Goal: Task Accomplishment & Management: Manage account settings

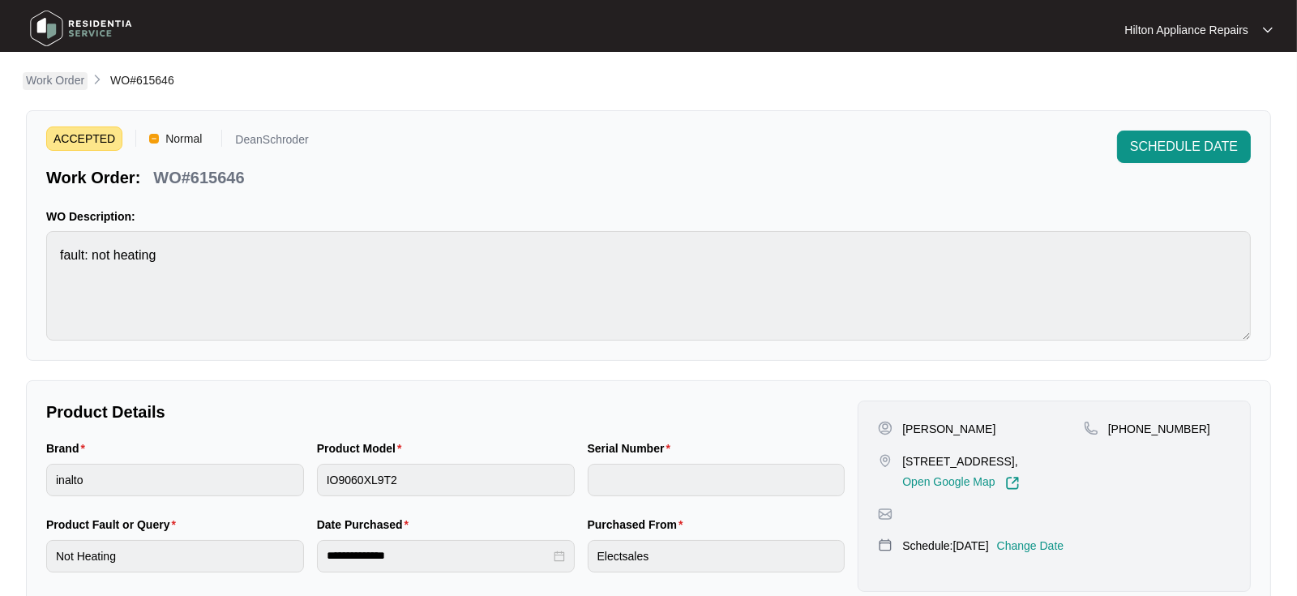
click at [42, 80] on p "Work Order" at bounding box center [55, 80] width 58 height 16
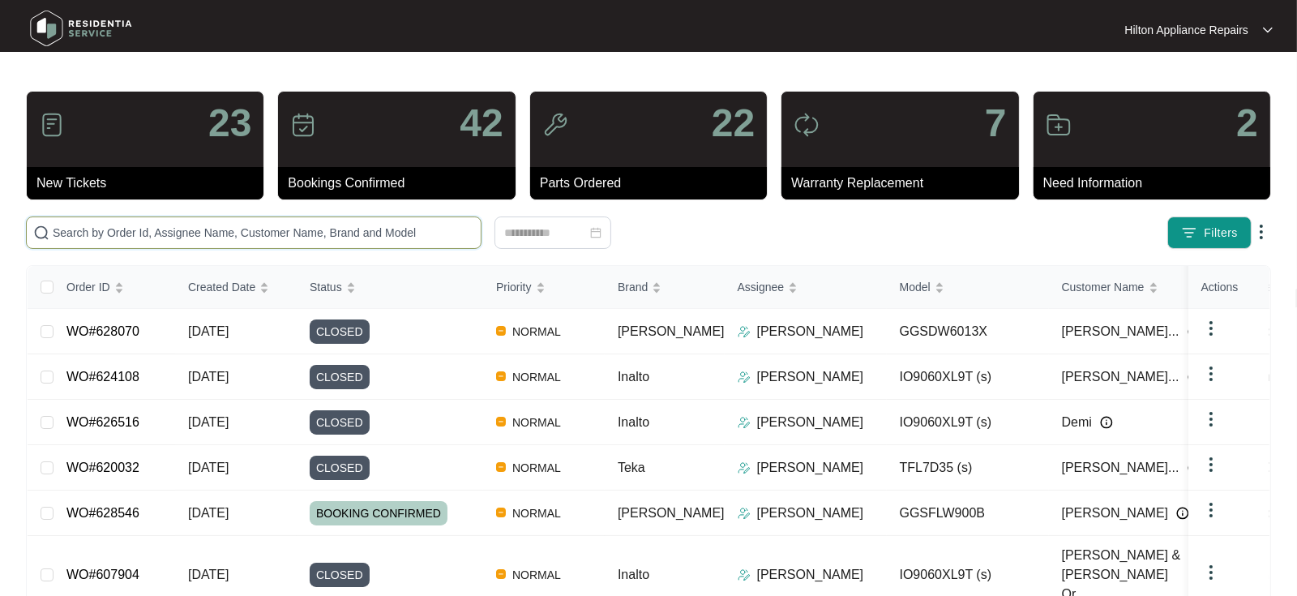
click at [86, 234] on input "text" at bounding box center [264, 233] width 422 height 18
paste input "629119"
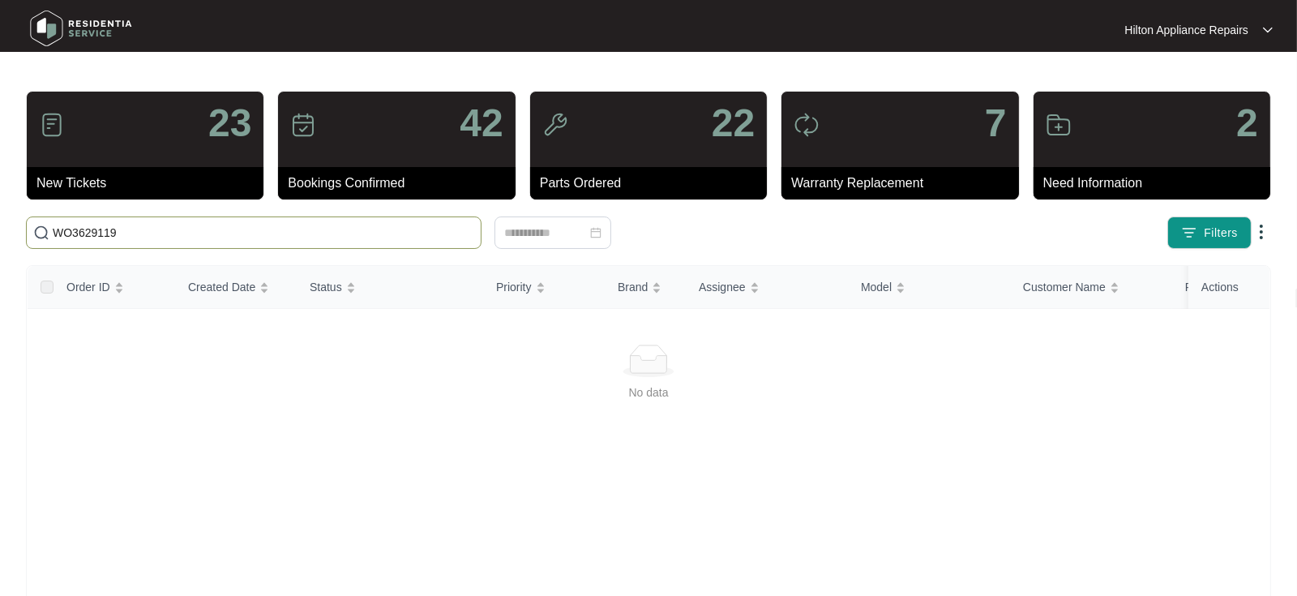
click at [76, 231] on input "WO3629119" at bounding box center [264, 233] width 422 height 18
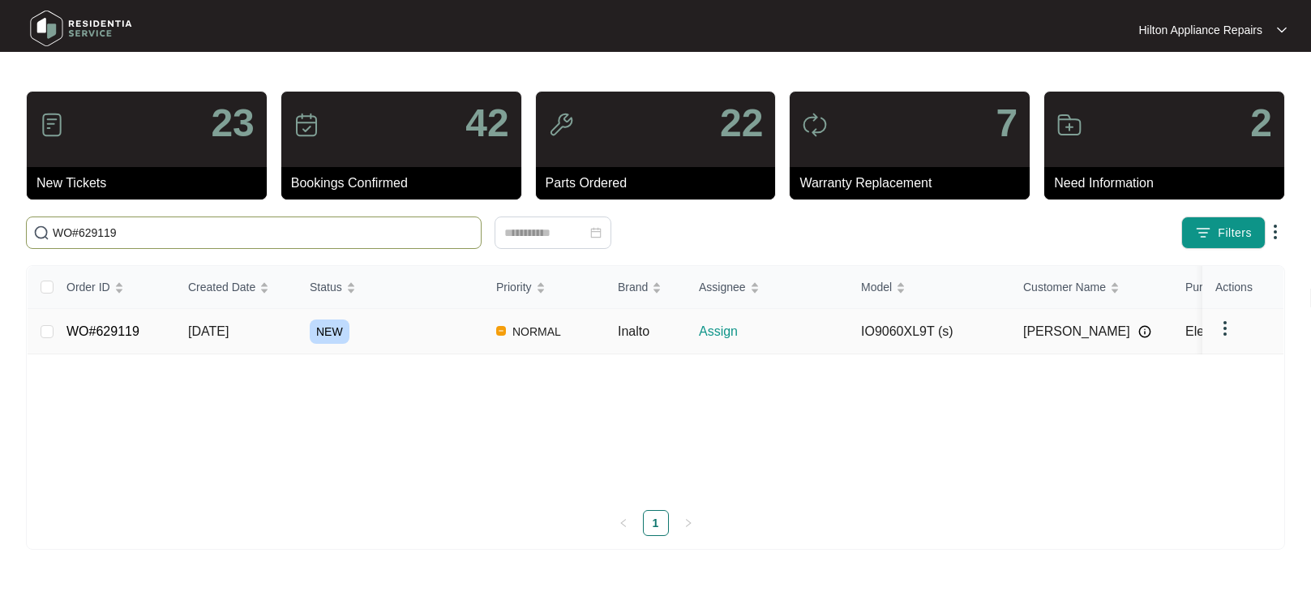
type input "WO#629119"
click at [229, 332] on span "[DATE]" at bounding box center [208, 331] width 41 height 14
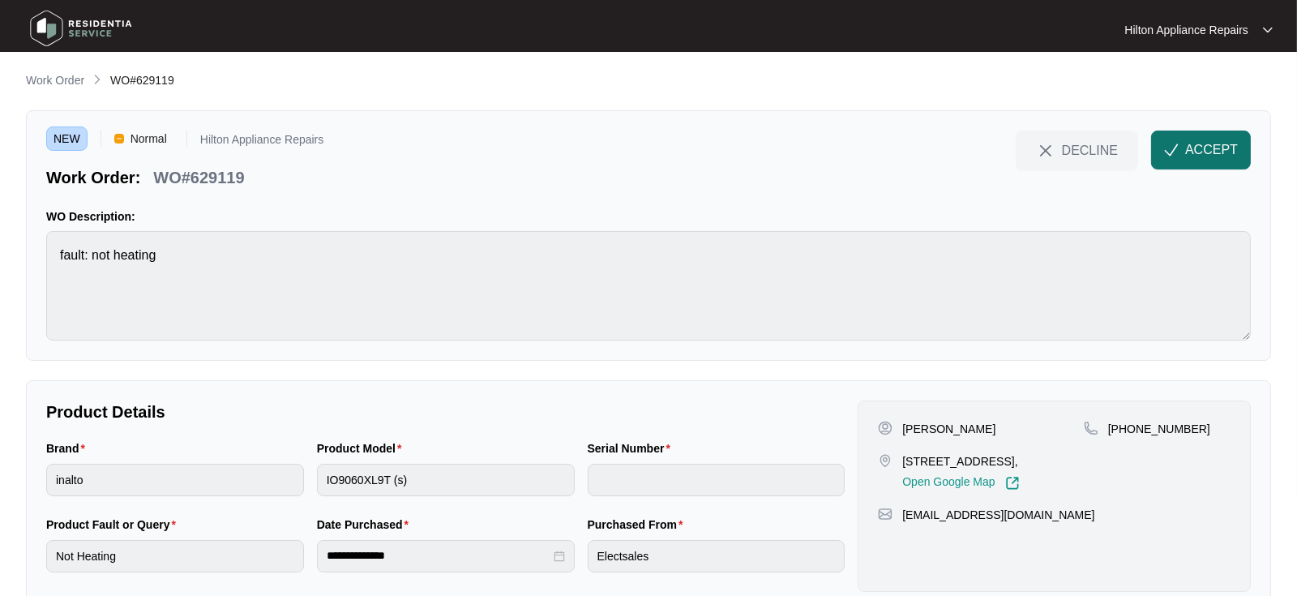
click at [1205, 142] on span "ACCEPT" at bounding box center [1211, 149] width 53 height 19
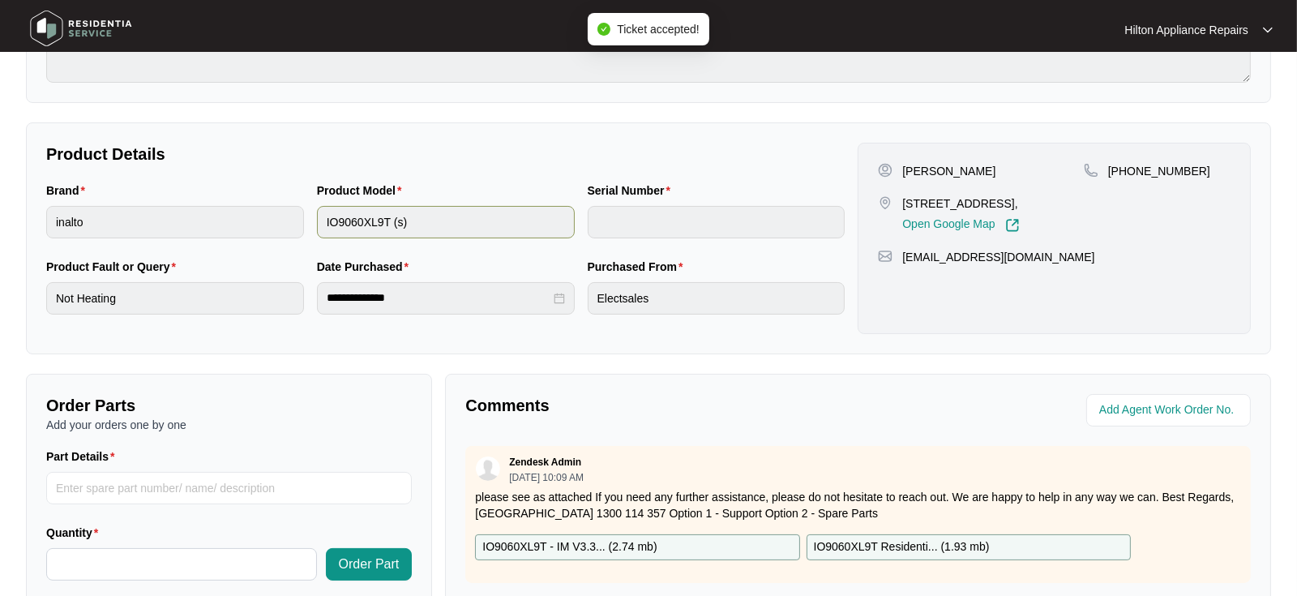
scroll to position [270, 0]
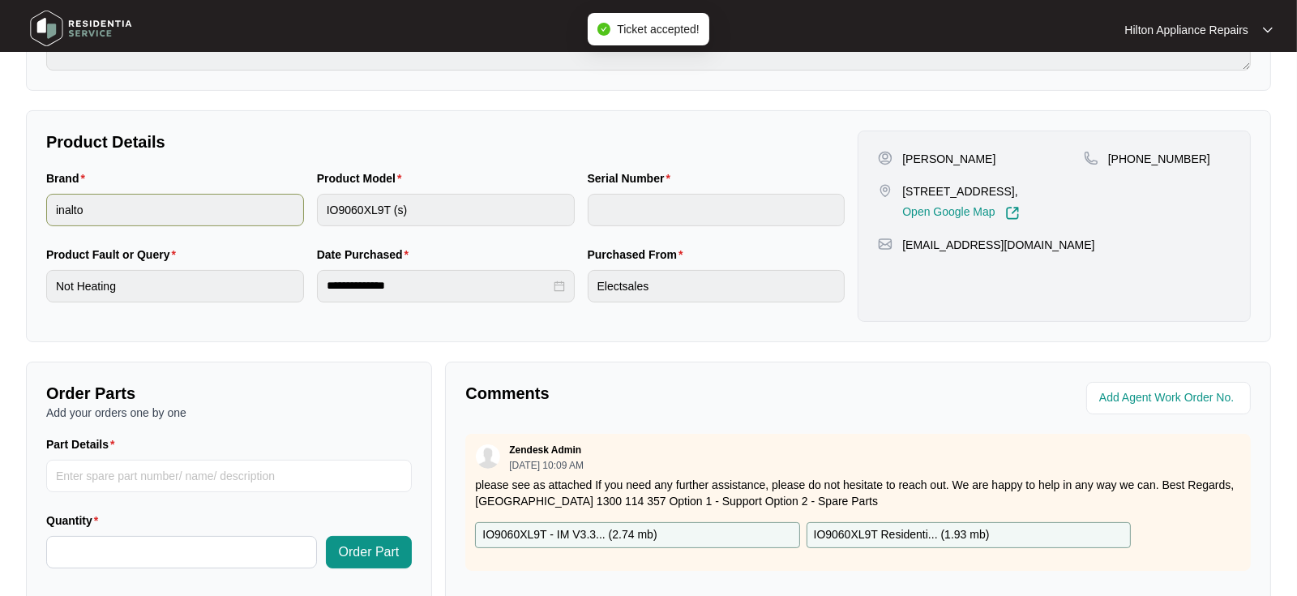
click at [256, 210] on div "Brand inalto Product Model IO9060XL9T (s) Serial Number" at bounding box center [445, 207] width 811 height 76
drag, startPoint x: 1027, startPoint y: 190, endPoint x: 889, endPoint y: 186, distance: 137.9
click at [889, 186] on div "[STREET_ADDRESS], Open Google Map" at bounding box center [981, 201] width 206 height 37
copy div "[STREET_ADDRESS]"
drag, startPoint x: 1184, startPoint y: 161, endPoint x: 1131, endPoint y: 161, distance: 53.5
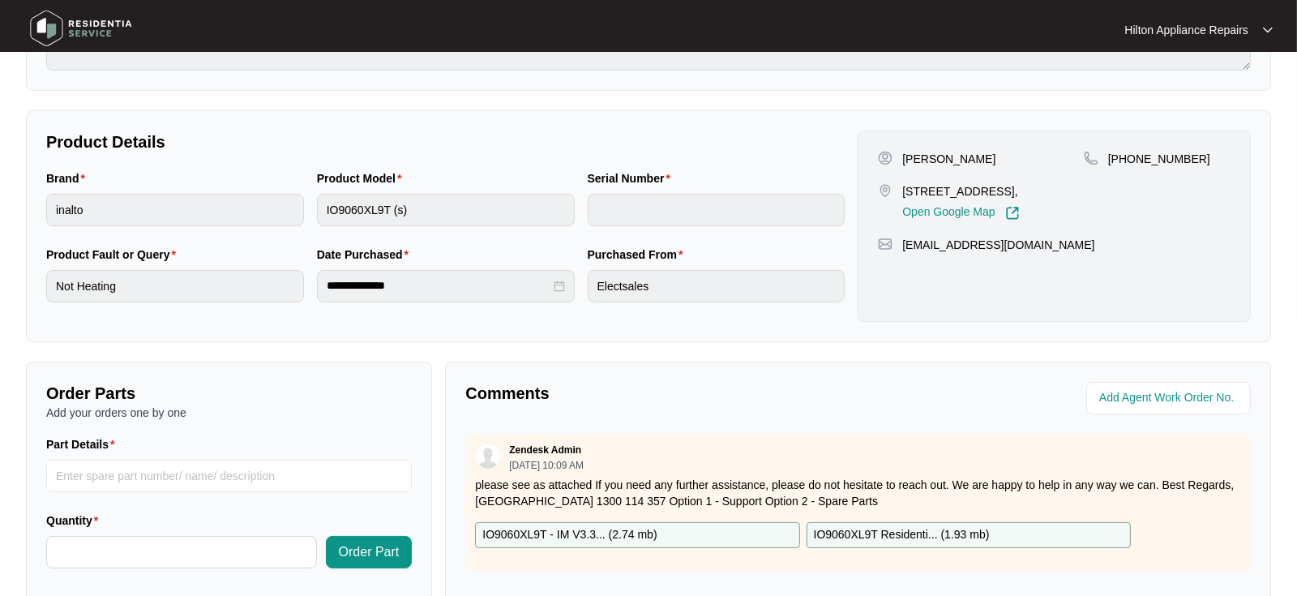
click at [1131, 161] on span "[PHONE_NUMBER]" at bounding box center [1159, 158] width 102 height 13
copy span "449788407"
drag, startPoint x: 951, startPoint y: 251, endPoint x: 903, endPoint y: 246, distance: 48.0
click at [903, 246] on div "[EMAIL_ADDRESS][DOMAIN_NAME]" at bounding box center [1054, 245] width 353 height 16
copy p "[EMAIL_ADDRESS][DOMAIN_NAME]"
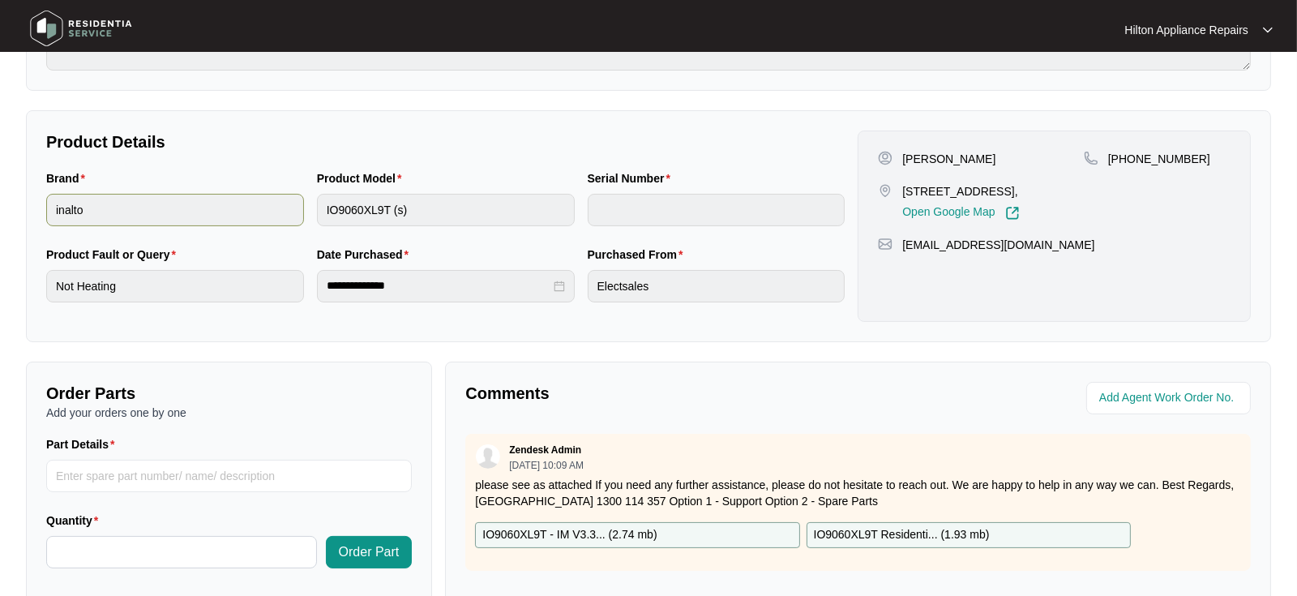
click at [251, 212] on div "Brand inalto Product Model IO9060XL9T (s) Serial Number" at bounding box center [445, 207] width 811 height 76
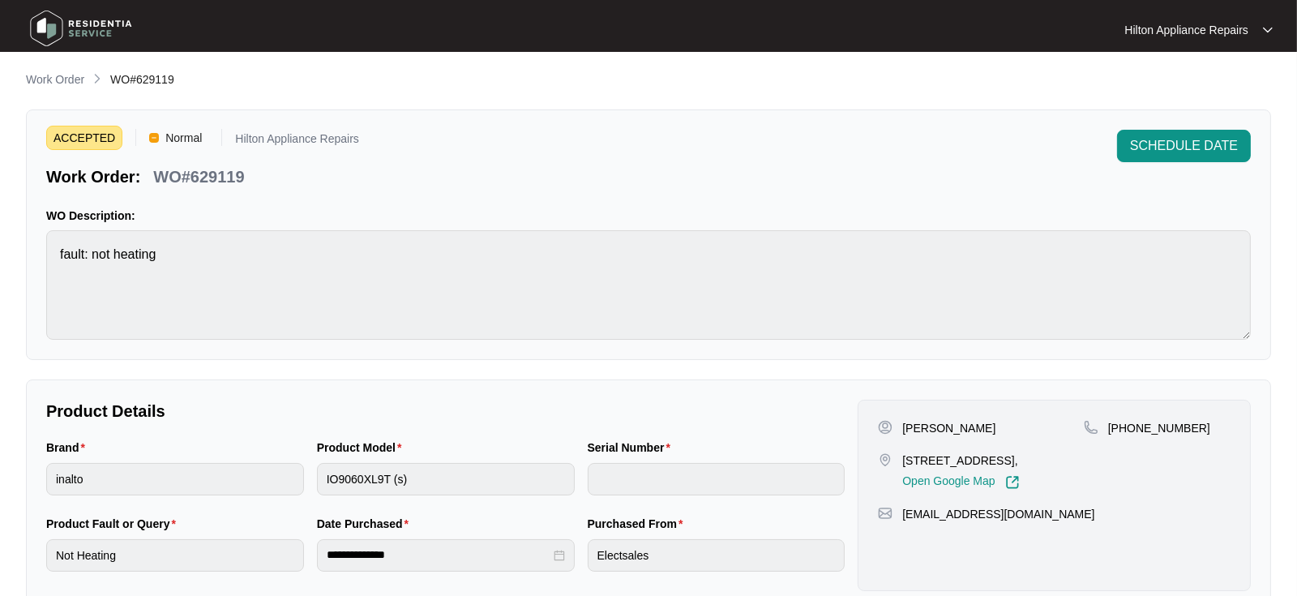
scroll to position [0, 0]
drag, startPoint x: 250, startPoint y: 181, endPoint x: 156, endPoint y: 169, distance: 94.8
click at [156, 169] on div "WO#629119" at bounding box center [199, 175] width 104 height 28
copy p "WO#629119"
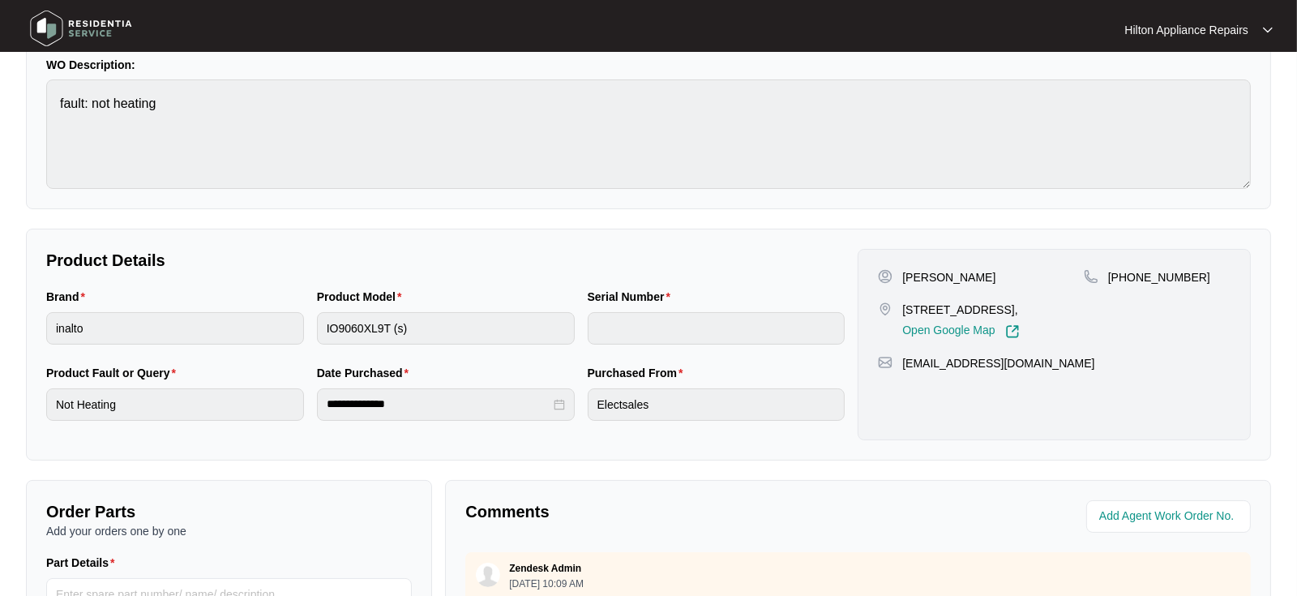
scroll to position [270, 0]
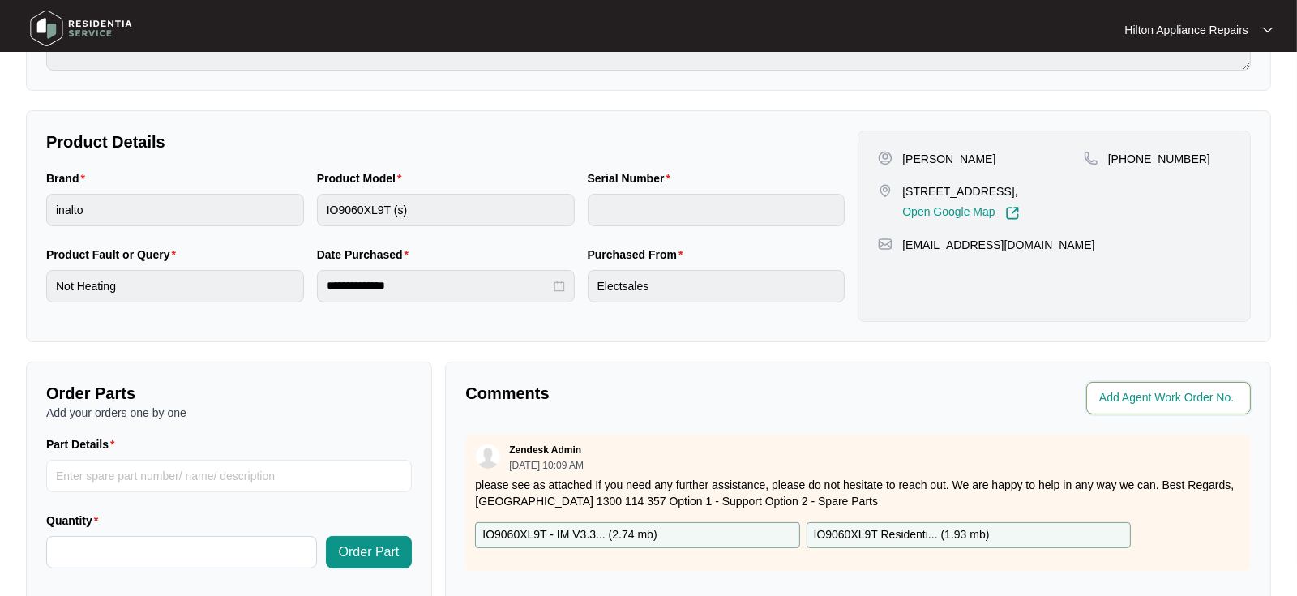
click at [1125, 400] on input "string" at bounding box center [1170, 397] width 142 height 19
type input "41548"
click at [861, 358] on div "**********" at bounding box center [648, 290] width 1245 height 978
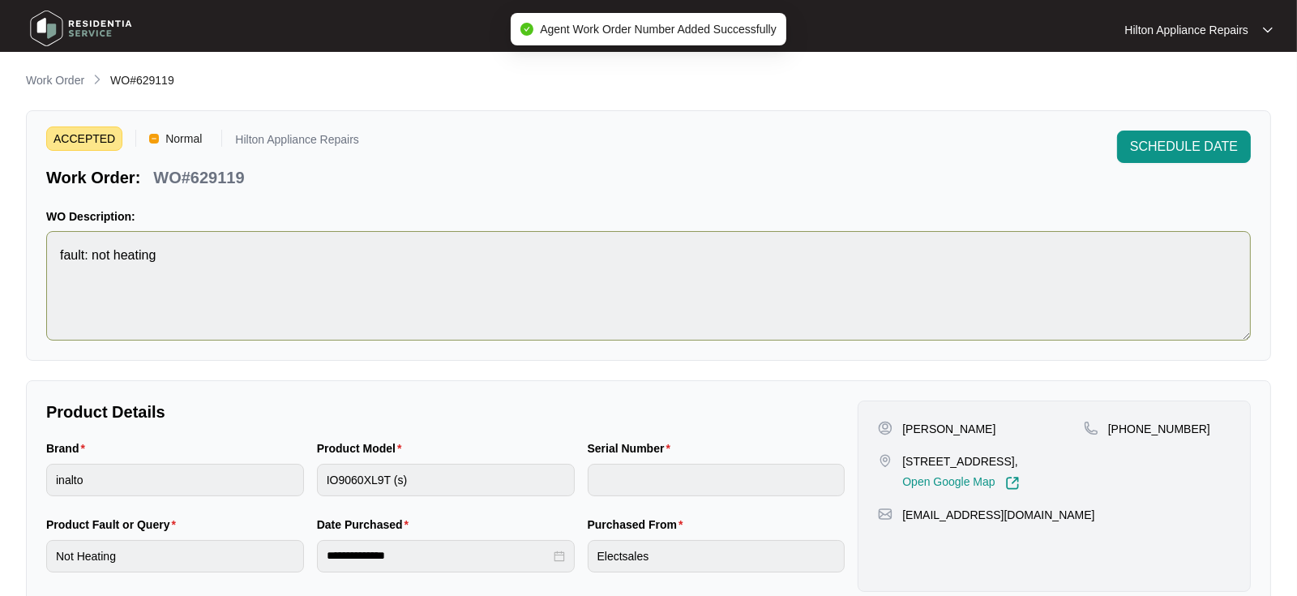
scroll to position [0, 0]
click at [1169, 129] on div "ACCEPTED Normal Hilton Appliance Repairs Work Order: WO#629119 SCHEDULE DATE WO…" at bounding box center [648, 235] width 1245 height 251
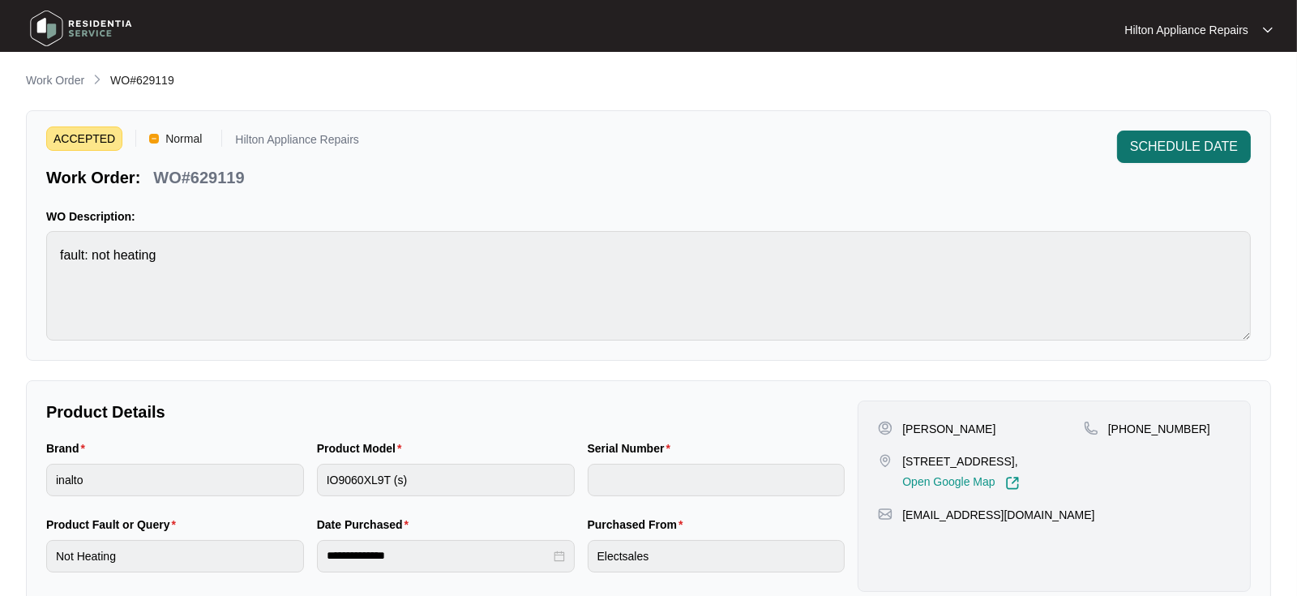
click at [1169, 139] on span "SCHEDULE DATE" at bounding box center [1184, 146] width 108 height 19
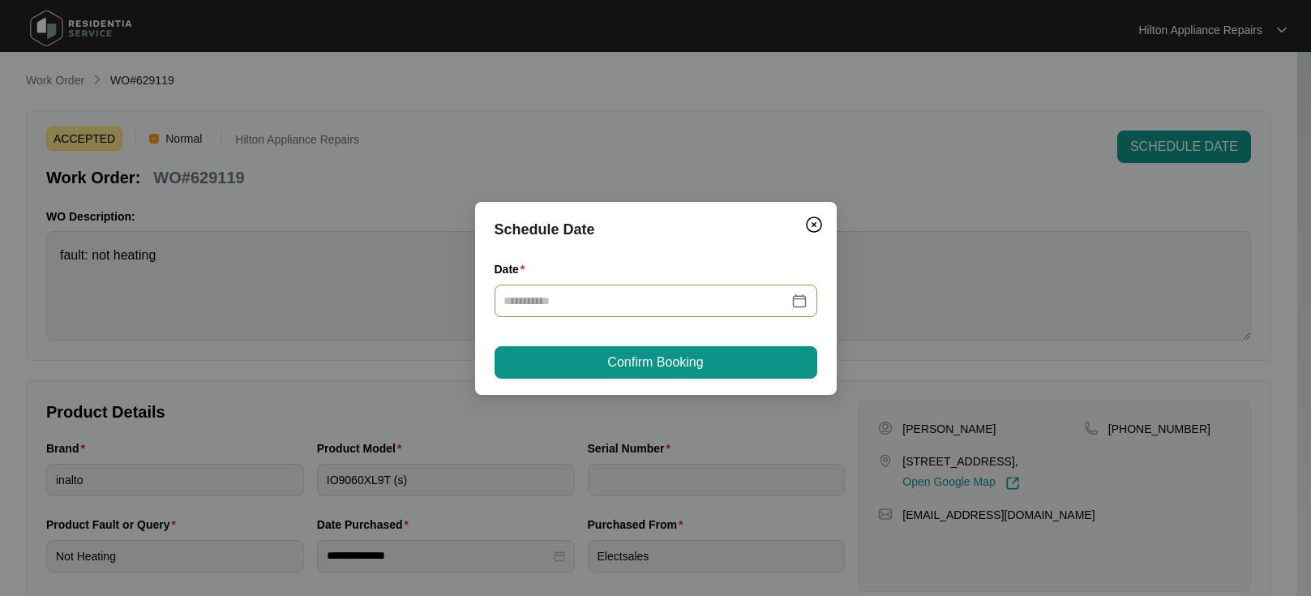
click at [799, 299] on div at bounding box center [655, 301] width 303 height 18
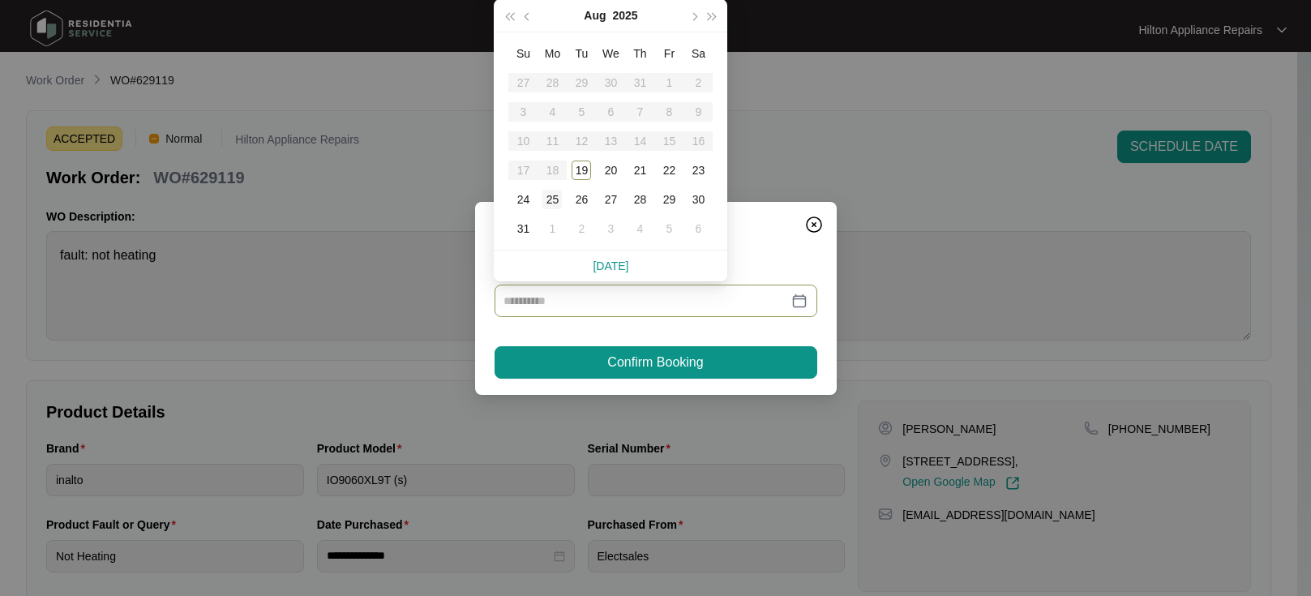
click at [549, 201] on div "25" at bounding box center [551, 199] width 19 height 19
type input "**********"
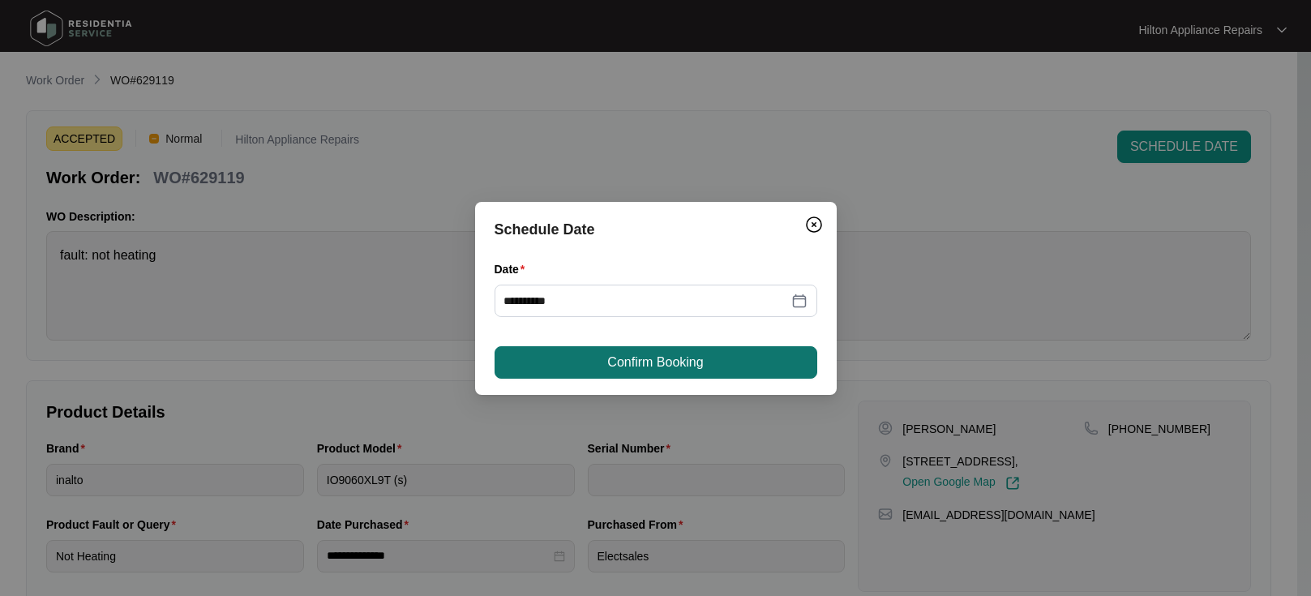
click at [647, 353] on span "Confirm Booking" at bounding box center [655, 362] width 96 height 19
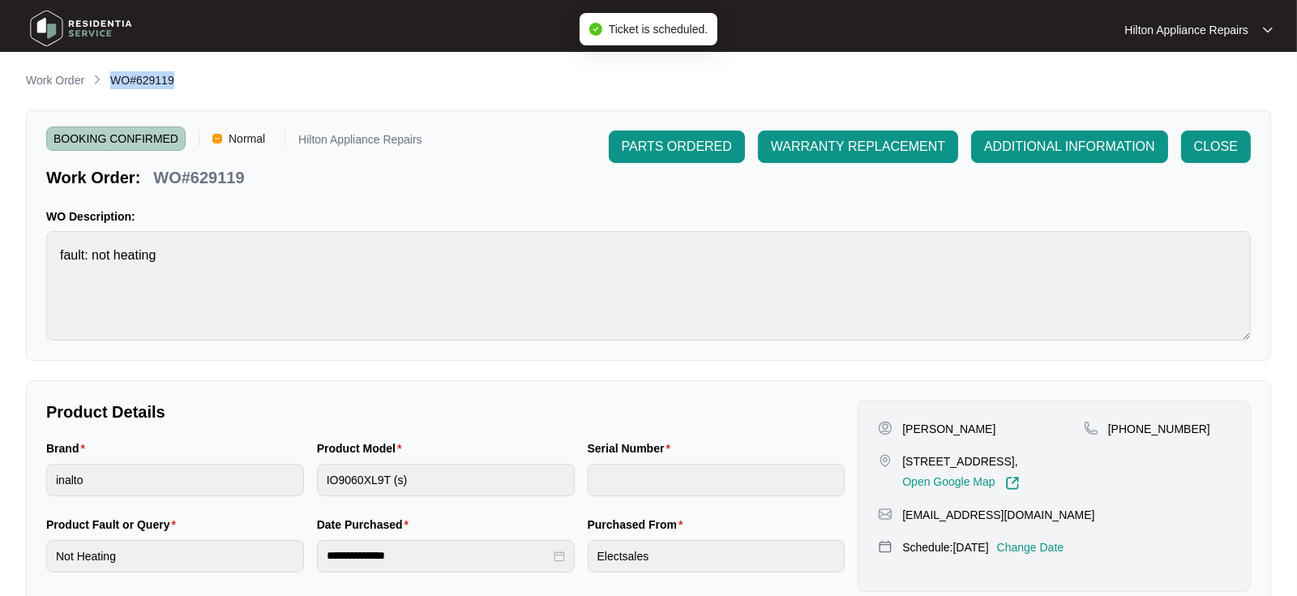
drag, startPoint x: 180, startPoint y: 81, endPoint x: 107, endPoint y: 74, distance: 73.3
click at [107, 74] on div "Work Order WO#629119" at bounding box center [648, 80] width 1245 height 19
copy span "WO#629119"
click at [42, 82] on p "Work Order" at bounding box center [55, 80] width 58 height 16
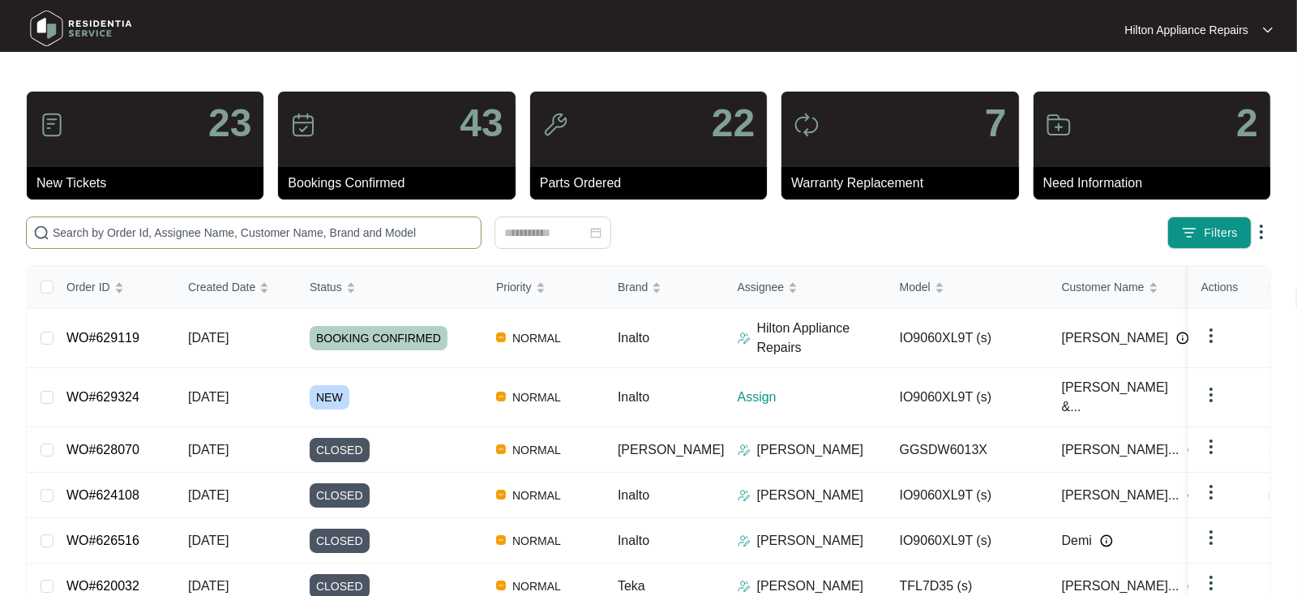
click at [77, 229] on input "text" at bounding box center [264, 233] width 422 height 18
paste input "WO#629119"
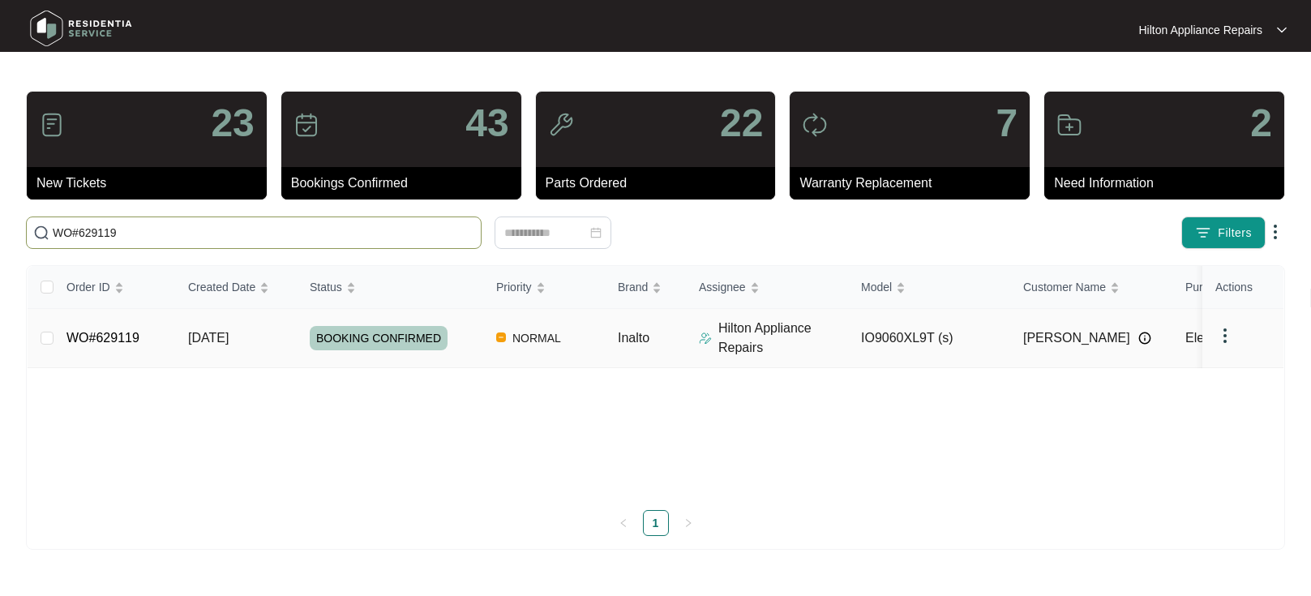
type input "WO#629119"
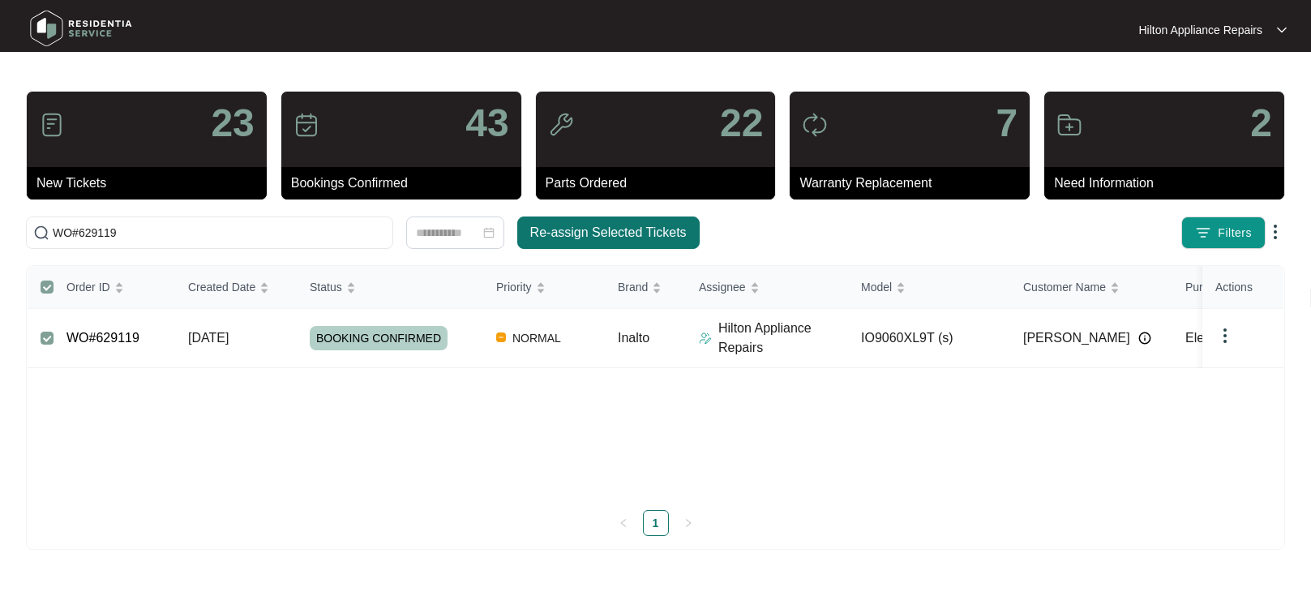
click at [586, 227] on span "Re-assign Selected Tickets" at bounding box center [608, 232] width 156 height 19
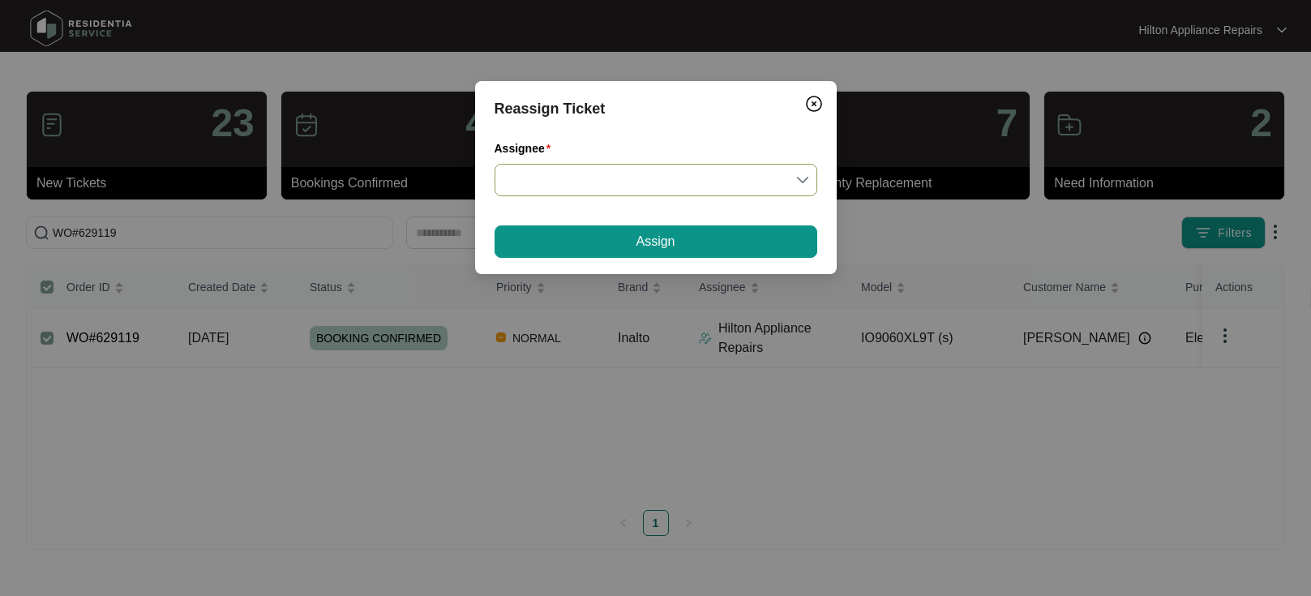
click at [811, 179] on div at bounding box center [656, 180] width 323 height 32
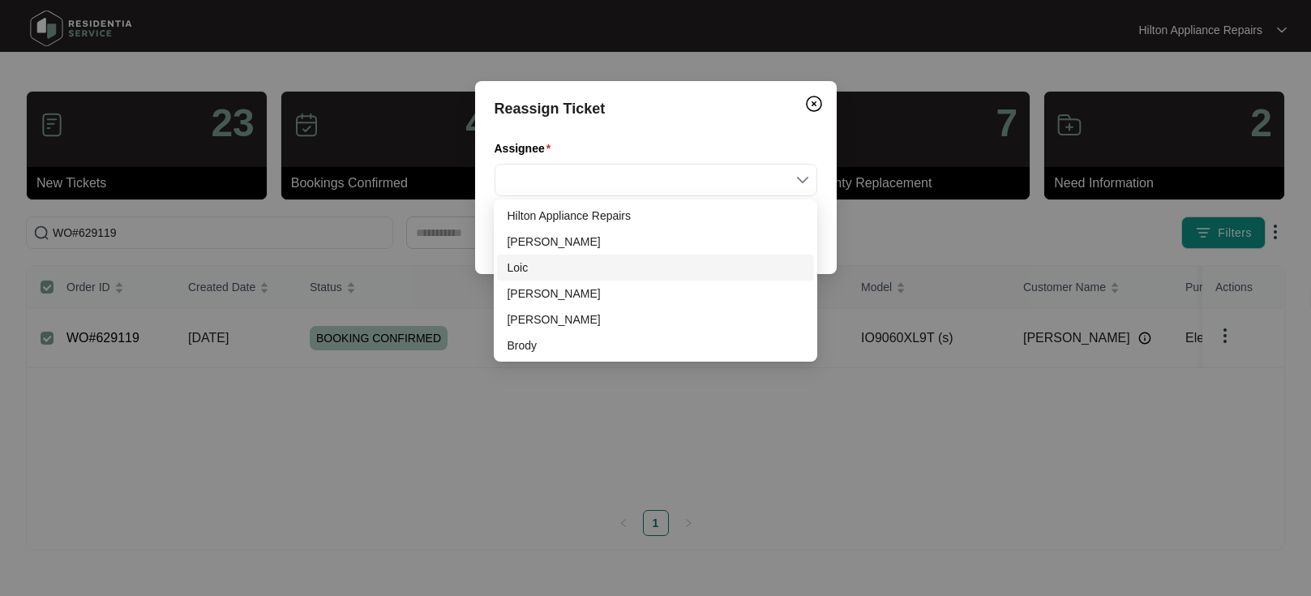
click at [526, 269] on div "Loic" at bounding box center [655, 268] width 297 height 18
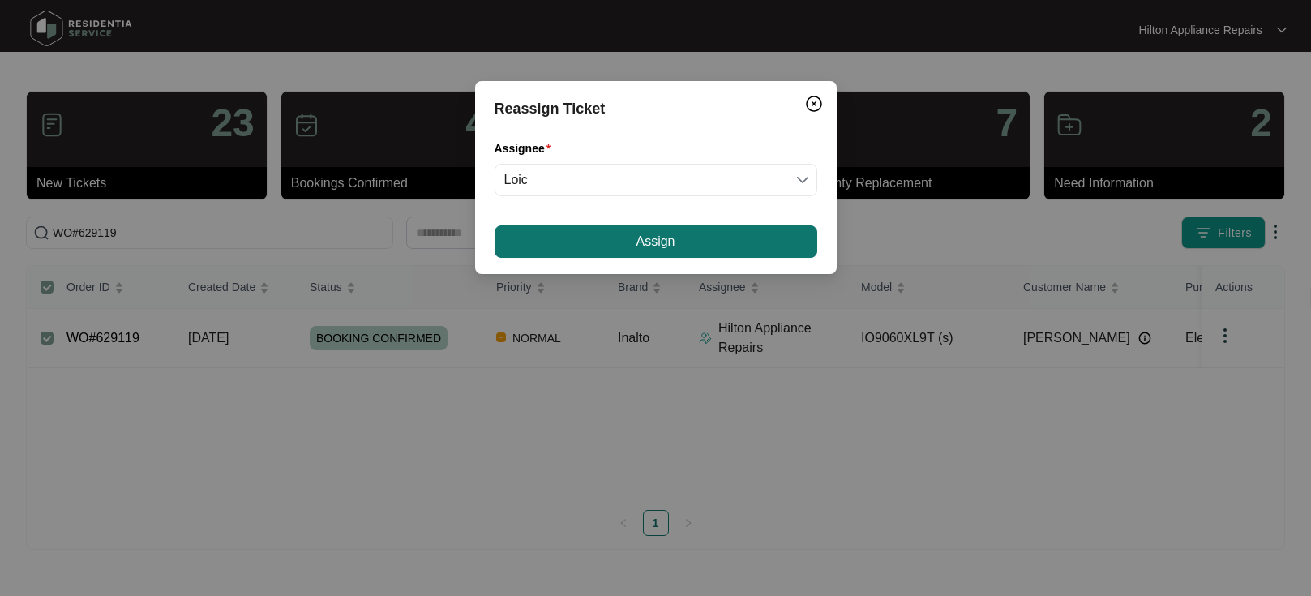
click at [657, 251] on button "Assign" at bounding box center [656, 241] width 323 height 32
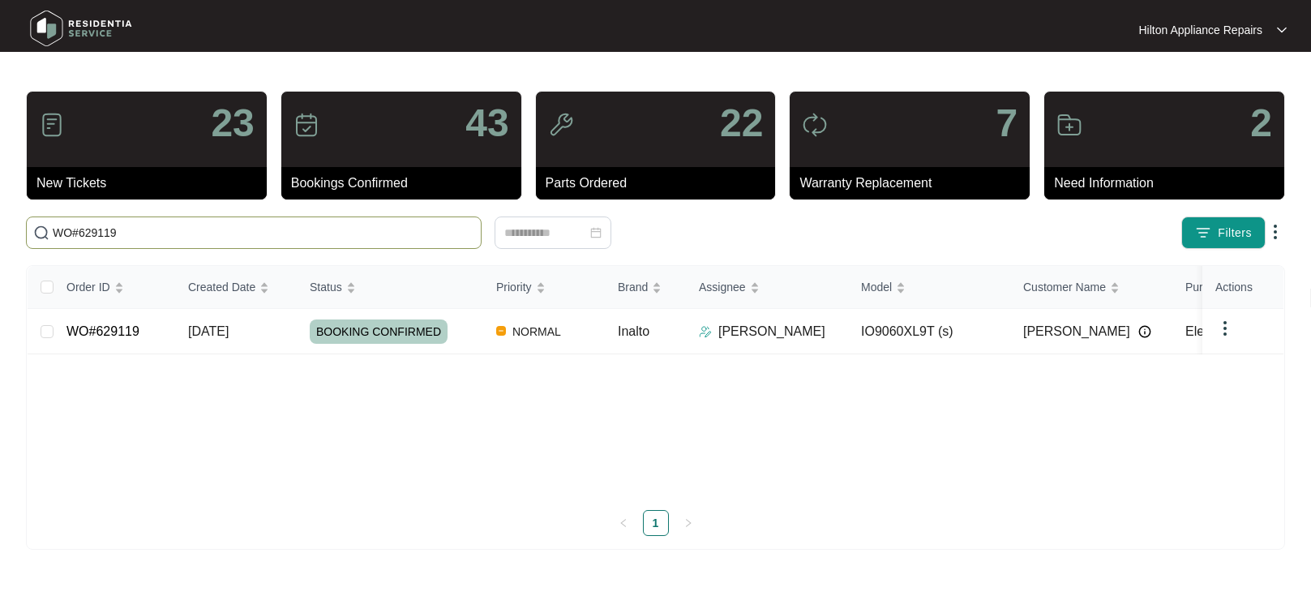
drag, startPoint x: 114, startPoint y: 236, endPoint x: -8, endPoint y: 239, distance: 122.5
click at [0, 239] on html "Hilton Appliance Repairs Hilton App... 23 New Tickets 43 Bookings Confirmed 22 …" at bounding box center [655, 298] width 1311 height 596
click at [216, 324] on span "[DATE]" at bounding box center [208, 331] width 41 height 14
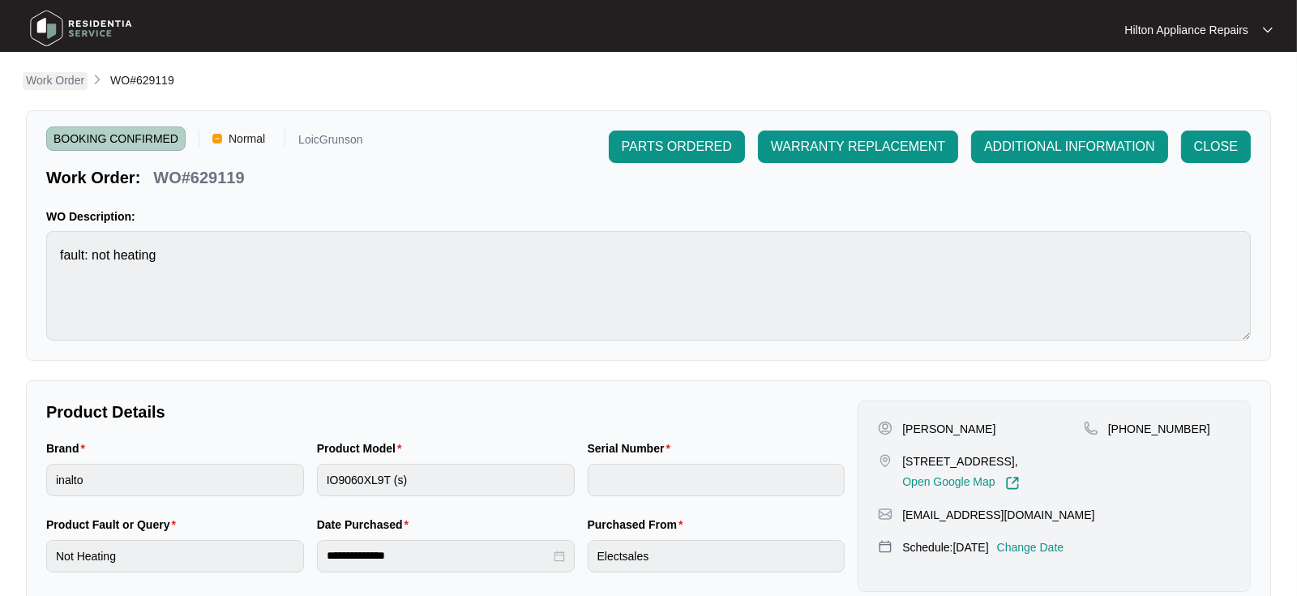
click at [38, 74] on p "Work Order" at bounding box center [55, 80] width 58 height 16
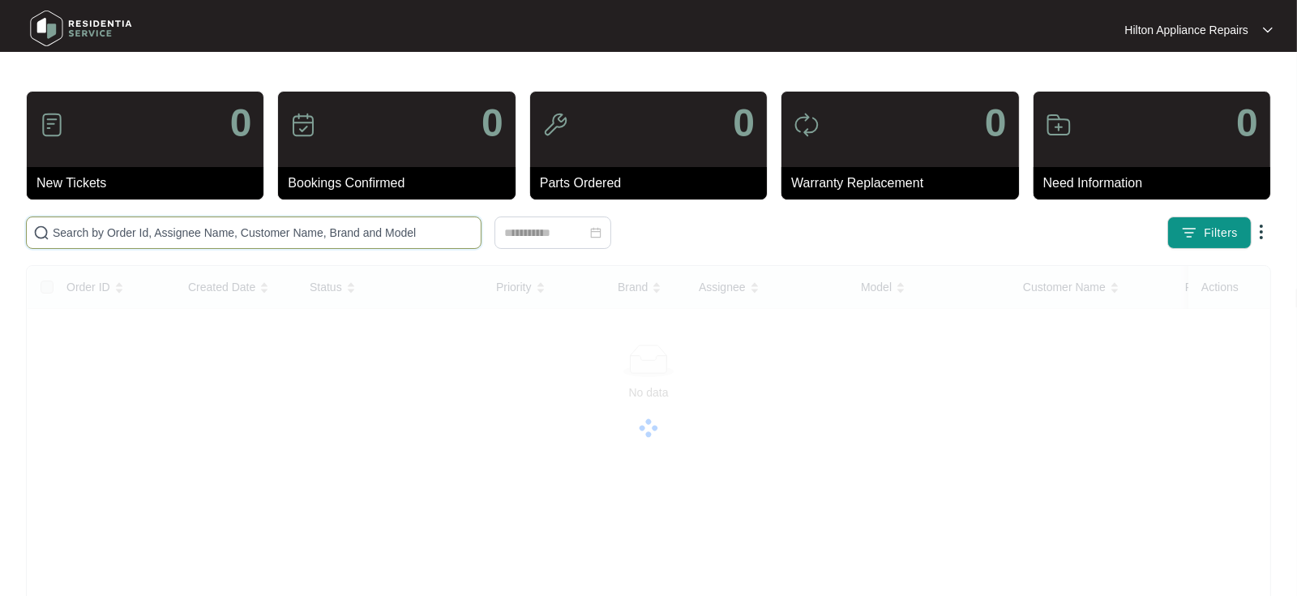
click at [75, 239] on input "text" at bounding box center [264, 233] width 422 height 18
paste input "WO#629119"
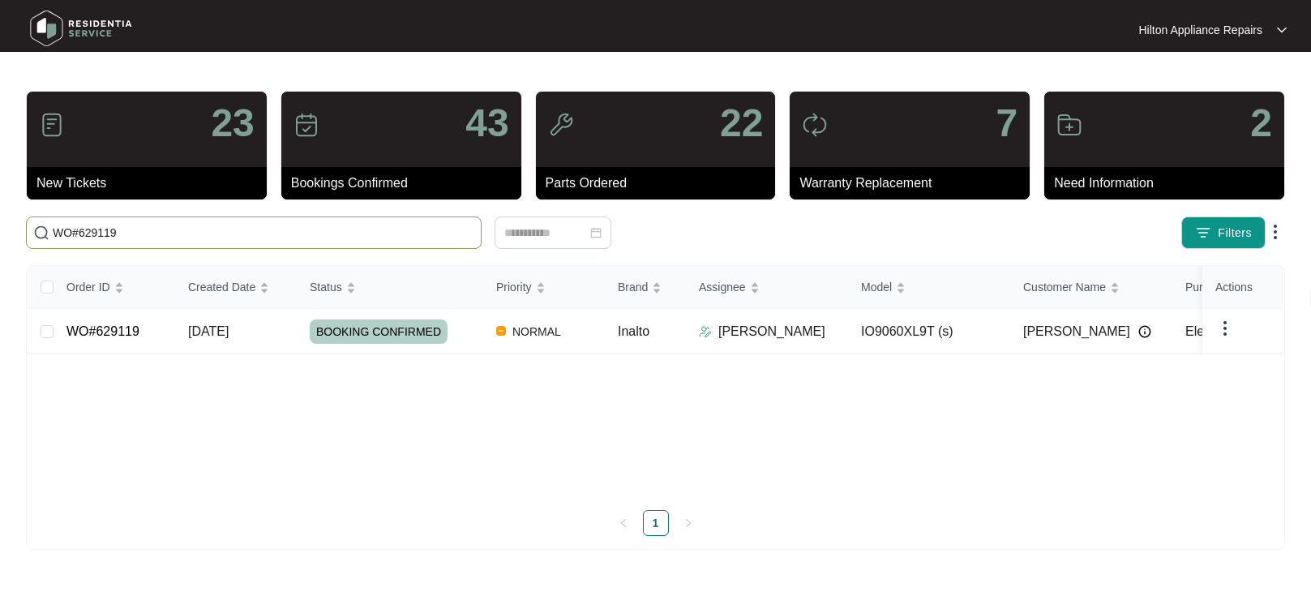
type input "WO#629119"
click at [212, 330] on span "[DATE]" at bounding box center [208, 331] width 41 height 14
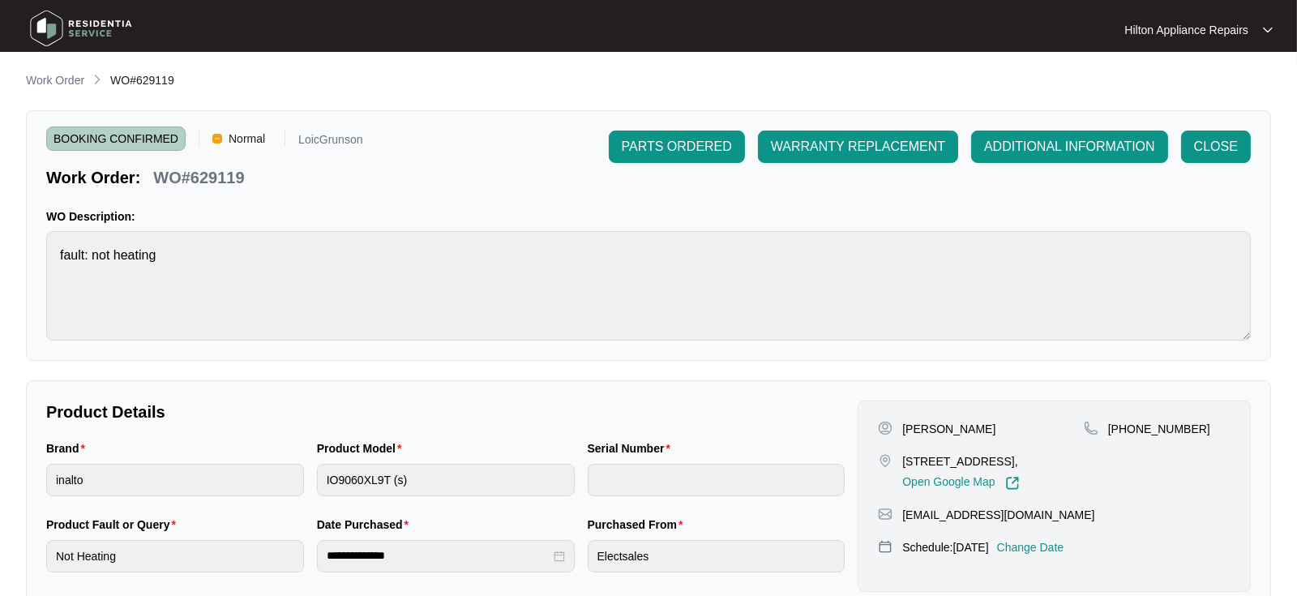
drag, startPoint x: 45, startPoint y: 82, endPoint x: 67, endPoint y: 87, distance: 22.4
click at [45, 82] on p "Work Order" at bounding box center [55, 80] width 58 height 16
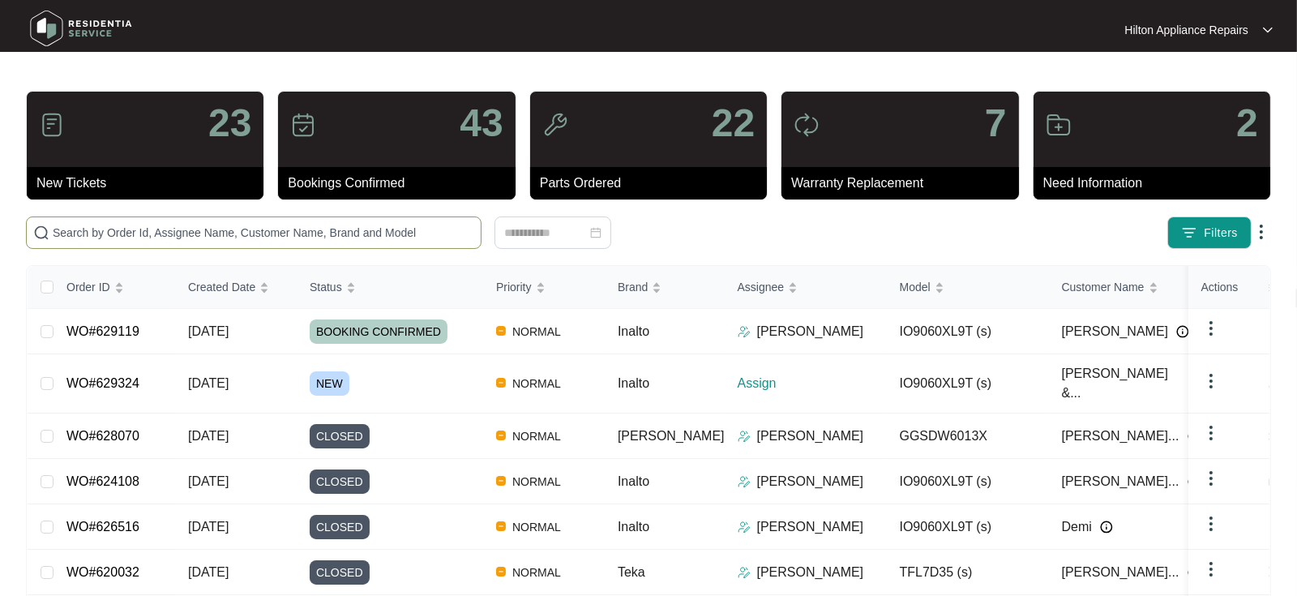
click at [100, 225] on input "text" at bounding box center [264, 233] width 422 height 18
paste input "WO#599196"
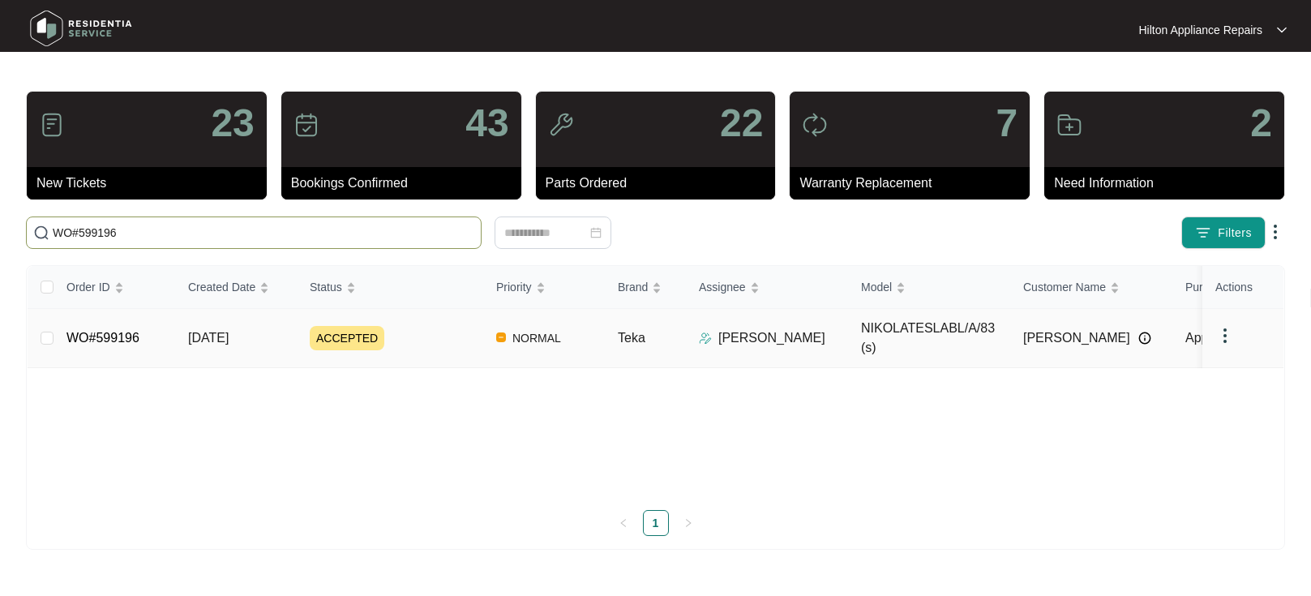
type input "WO#599196"
click at [226, 331] on span "[DATE]" at bounding box center [208, 338] width 41 height 14
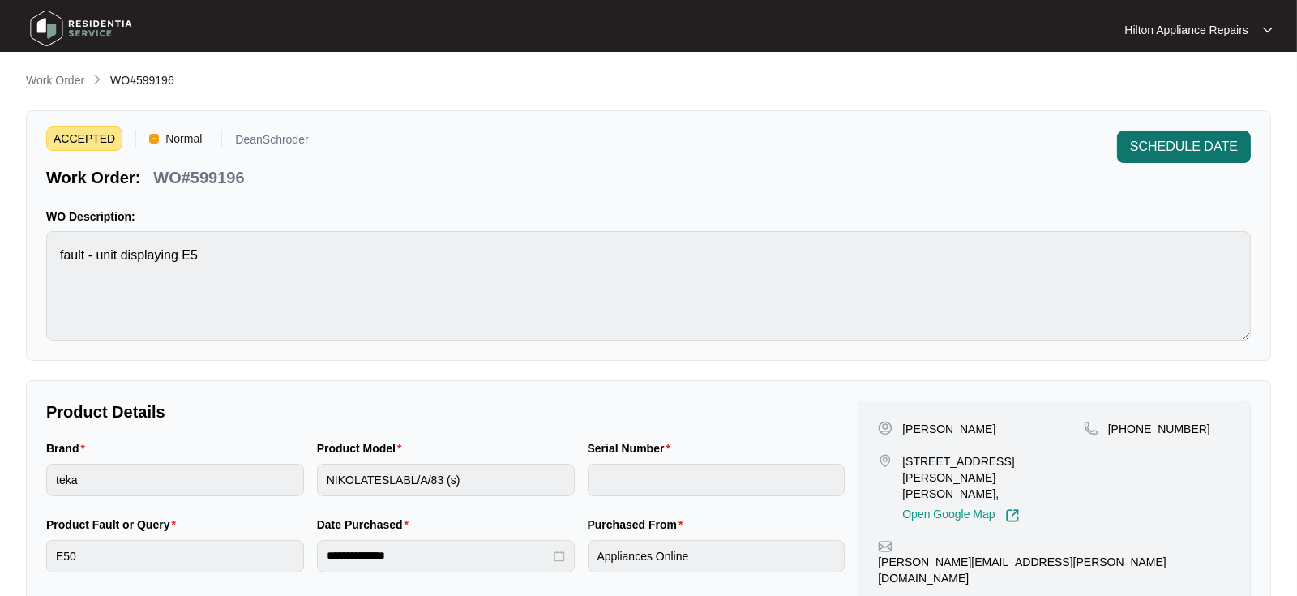
click at [1189, 143] on span "SCHEDULE DATE" at bounding box center [1184, 146] width 108 height 19
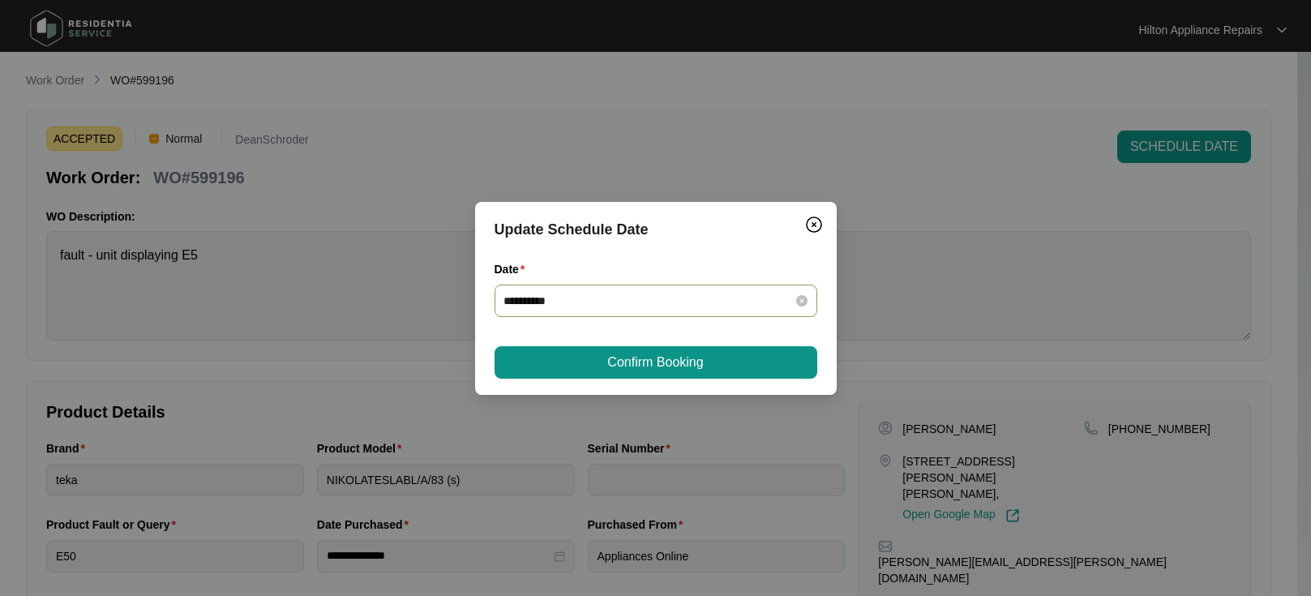
click at [791, 296] on div "**********" at bounding box center [655, 301] width 303 height 18
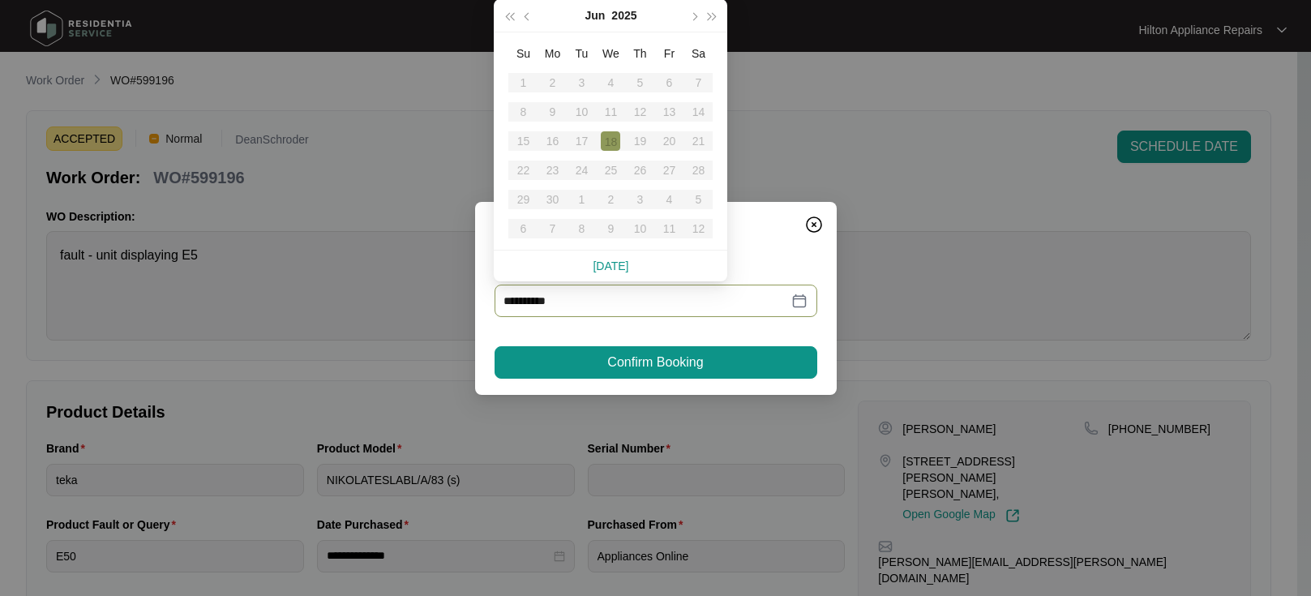
click at [526, 198] on table "Su Mo Tu We Th Fr Sa 1 2 3 4 5 6 7 8 9 10 11 12 13 14 15 16 17 18 19 20 21 22 2…" at bounding box center [610, 141] width 204 height 204
click at [692, 15] on span "button" at bounding box center [694, 16] width 8 height 8
click at [667, 199] on div "29" at bounding box center [668, 199] width 19 height 19
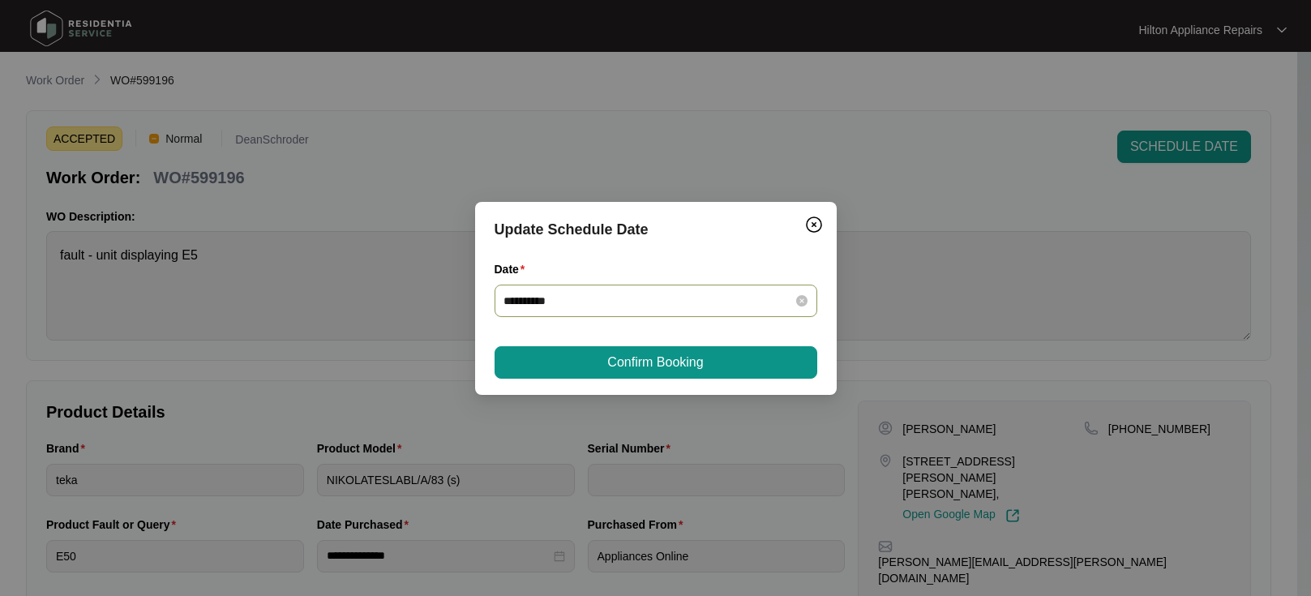
type input "**********"
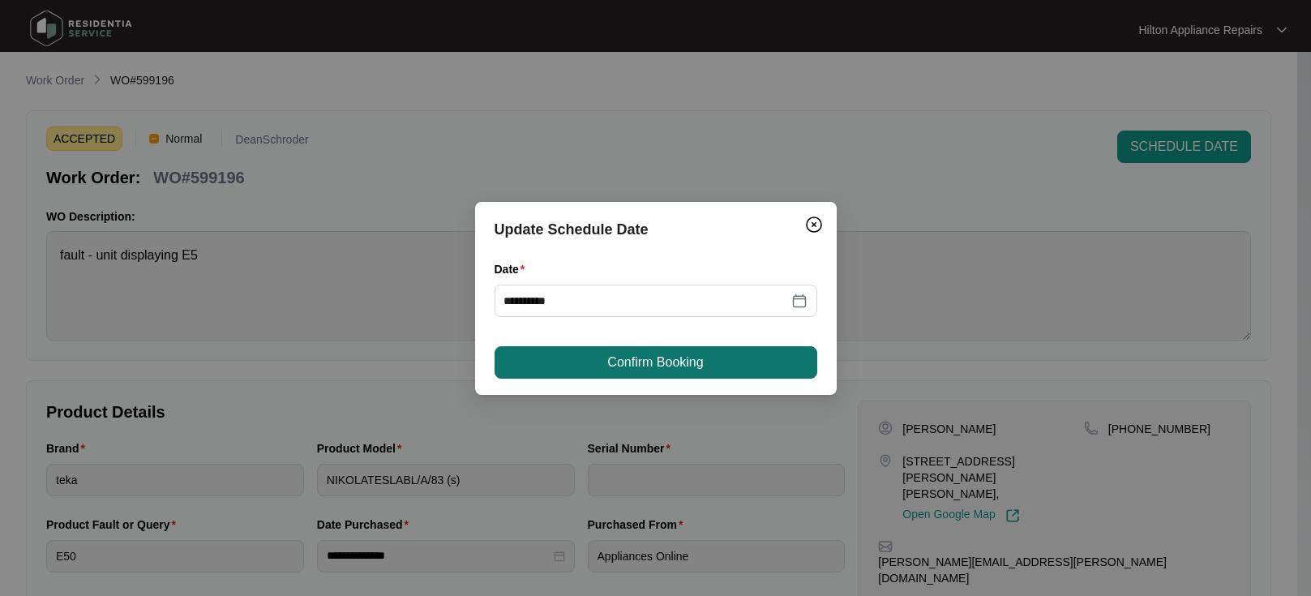
click at [658, 361] on span "Confirm Booking" at bounding box center [655, 362] width 96 height 19
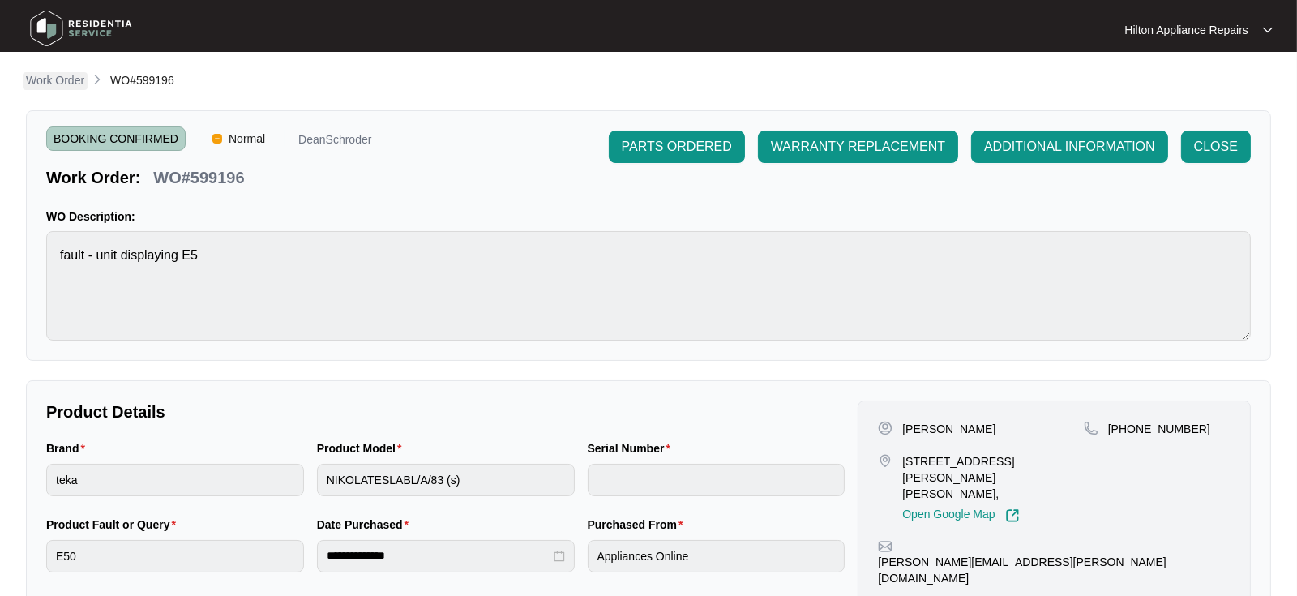
click at [53, 77] on p "Work Order" at bounding box center [55, 80] width 58 height 16
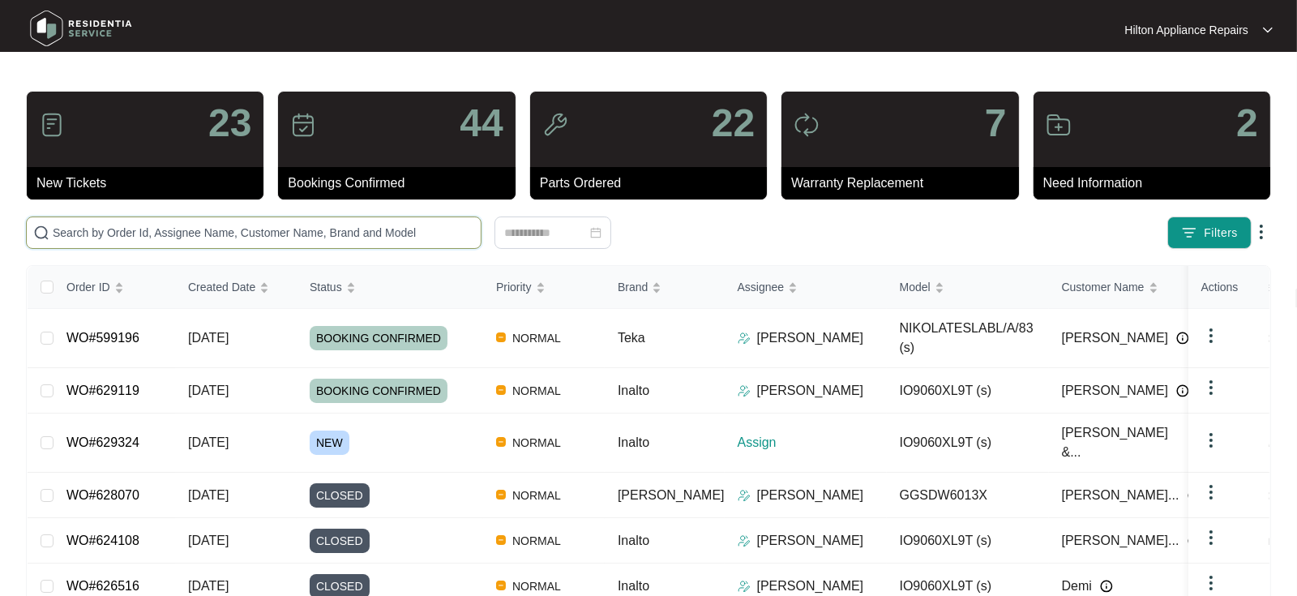
click at [77, 233] on input "text" at bounding box center [264, 233] width 422 height 18
paste input "WO#628546"
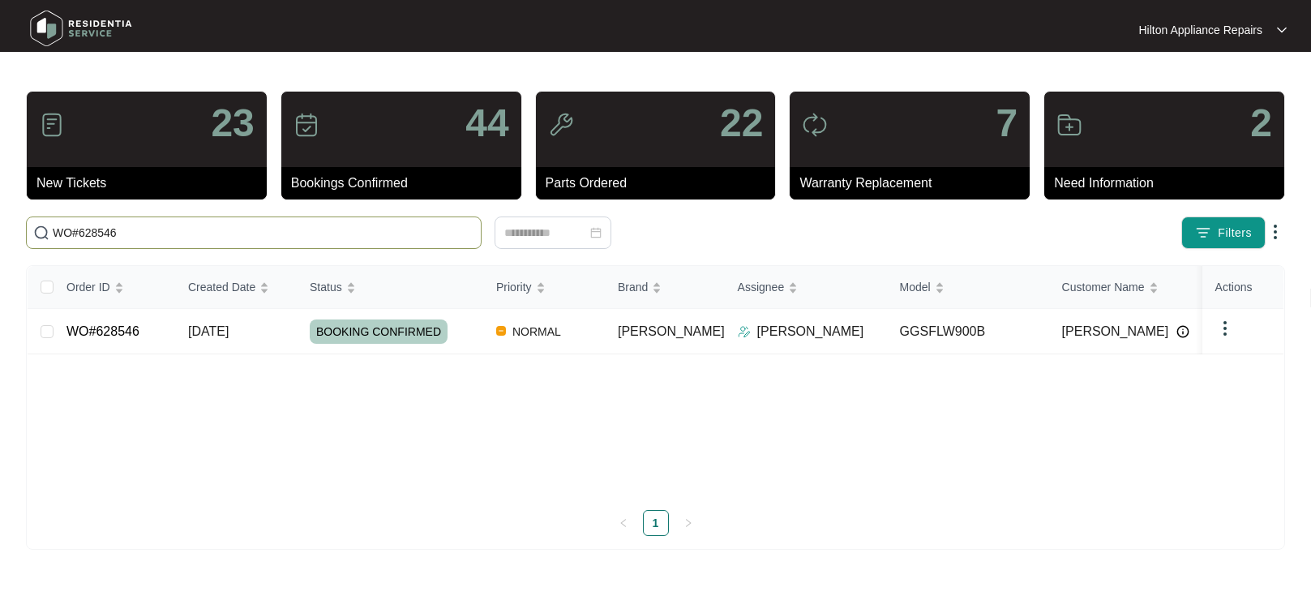
type input "WO#628546"
click at [228, 325] on span "[DATE]" at bounding box center [208, 331] width 41 height 14
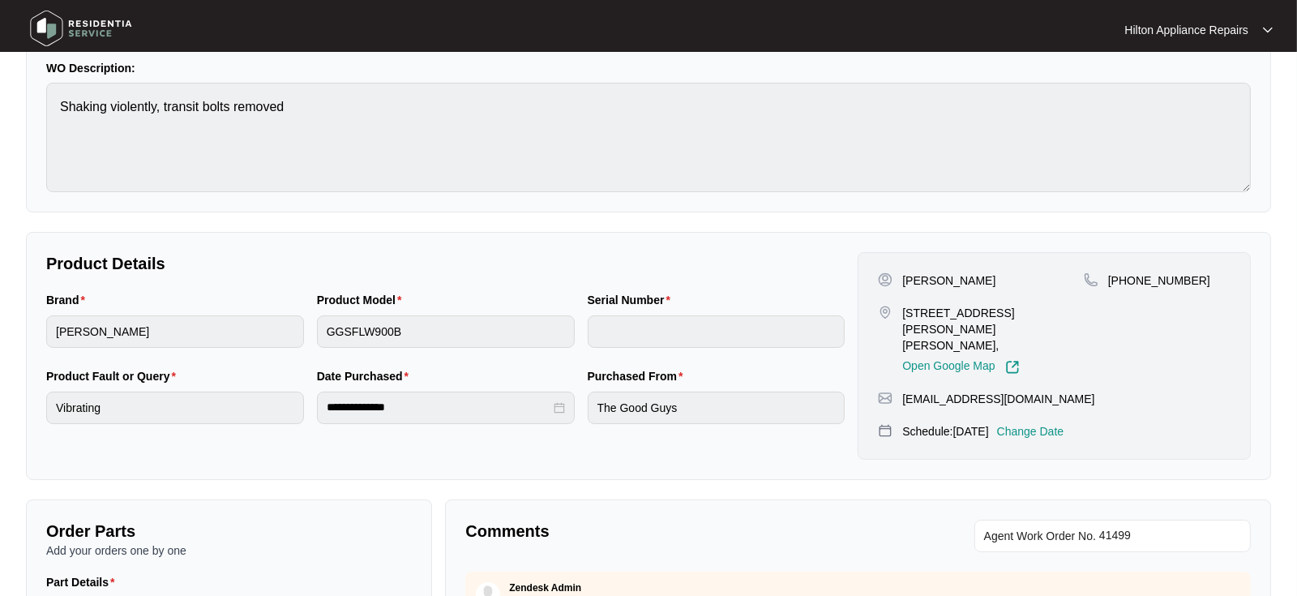
scroll to position [270, 0]
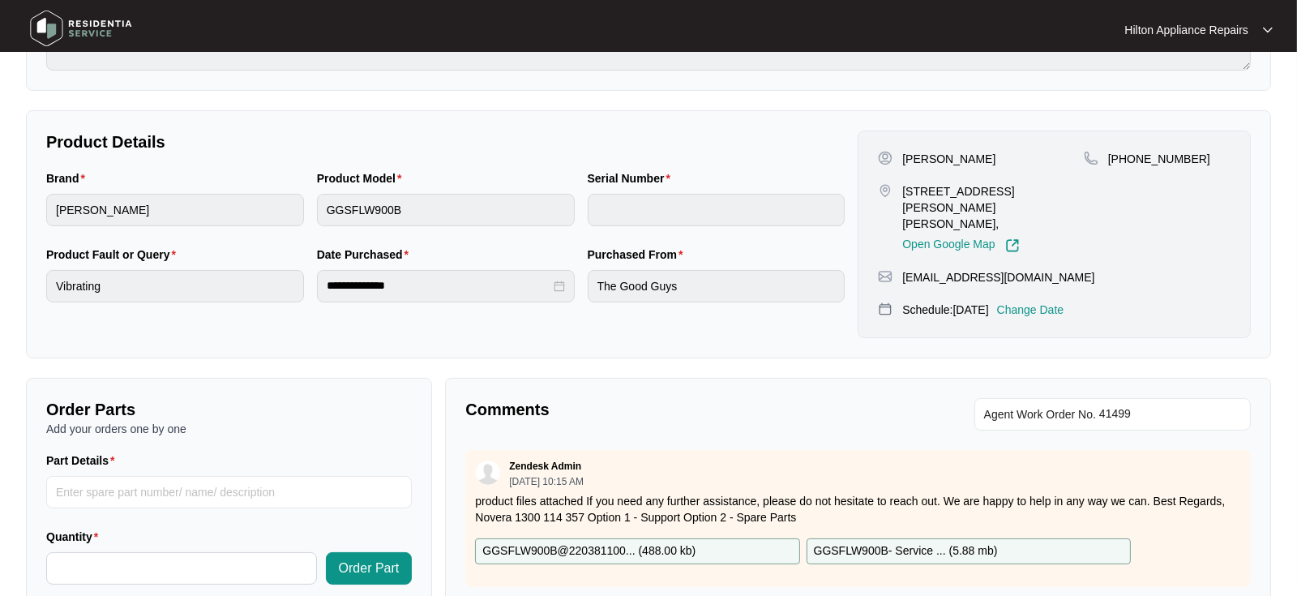
click at [1051, 302] on p "Change Date" at bounding box center [1030, 310] width 67 height 16
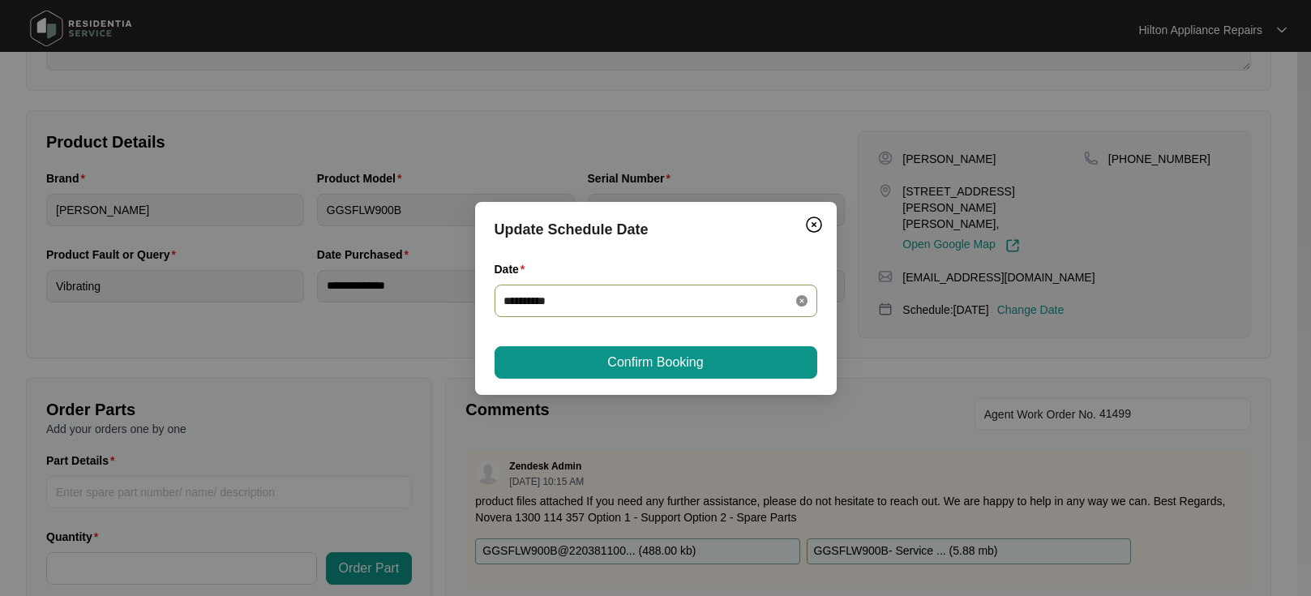
click at [802, 302] on icon "close-circle" at bounding box center [801, 300] width 11 height 11
click at [799, 302] on div at bounding box center [655, 301] width 303 height 18
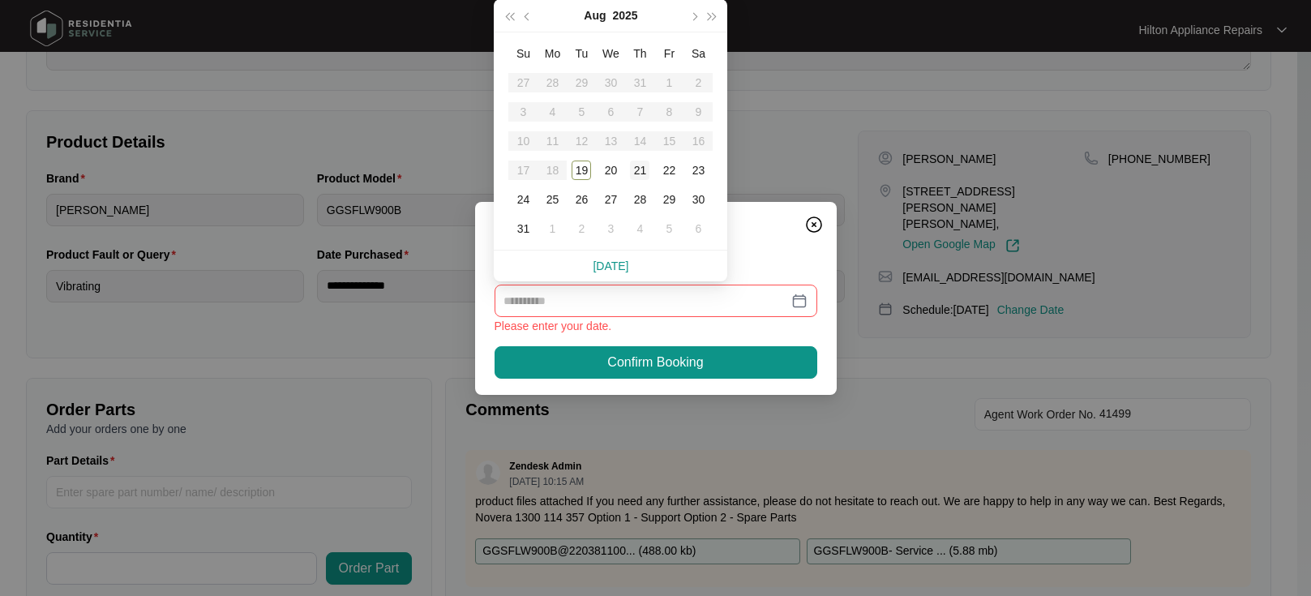
click at [636, 169] on div "21" at bounding box center [639, 170] width 19 height 19
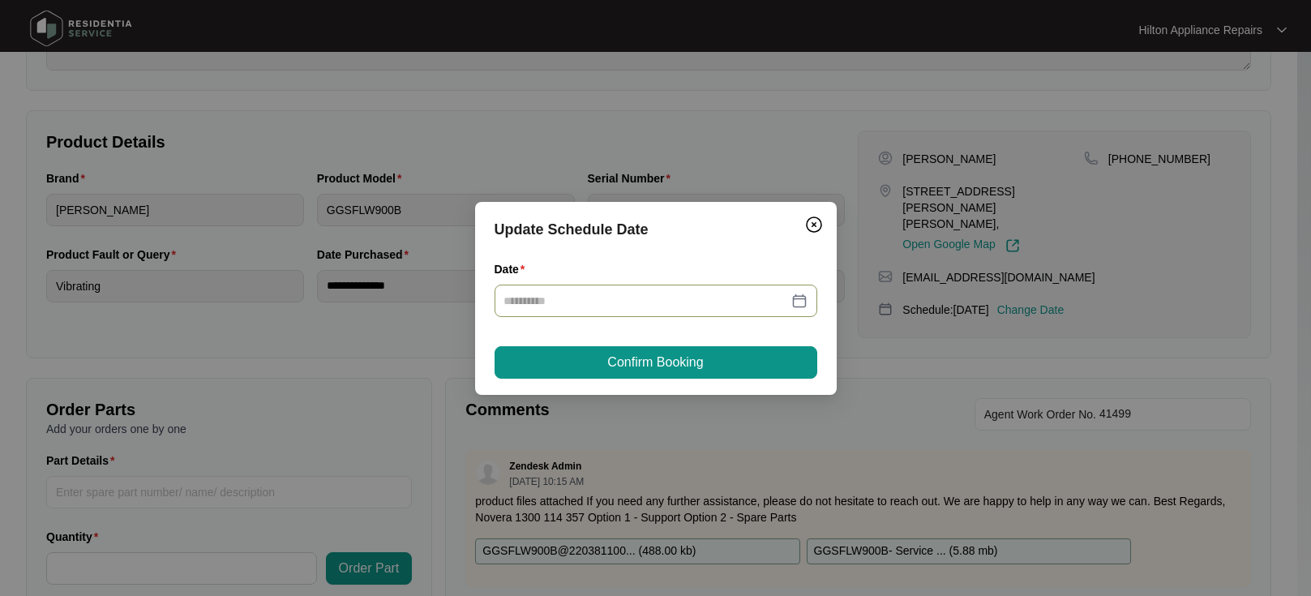
type input "**********"
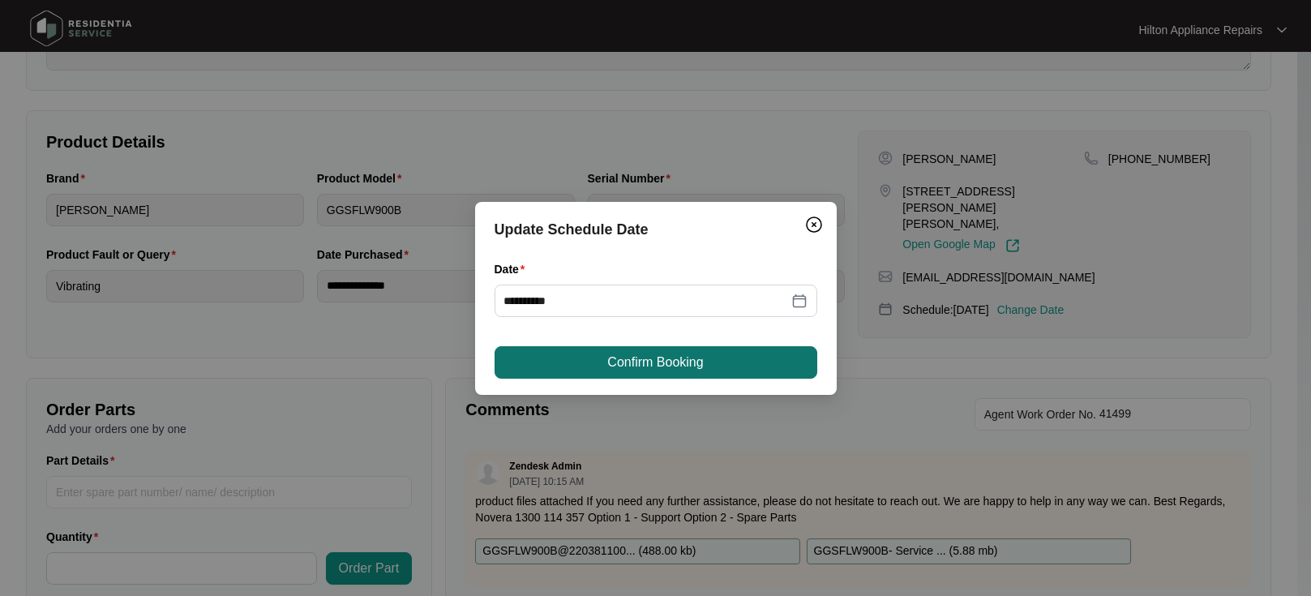
click at [603, 362] on button "Confirm Booking" at bounding box center [656, 362] width 323 height 32
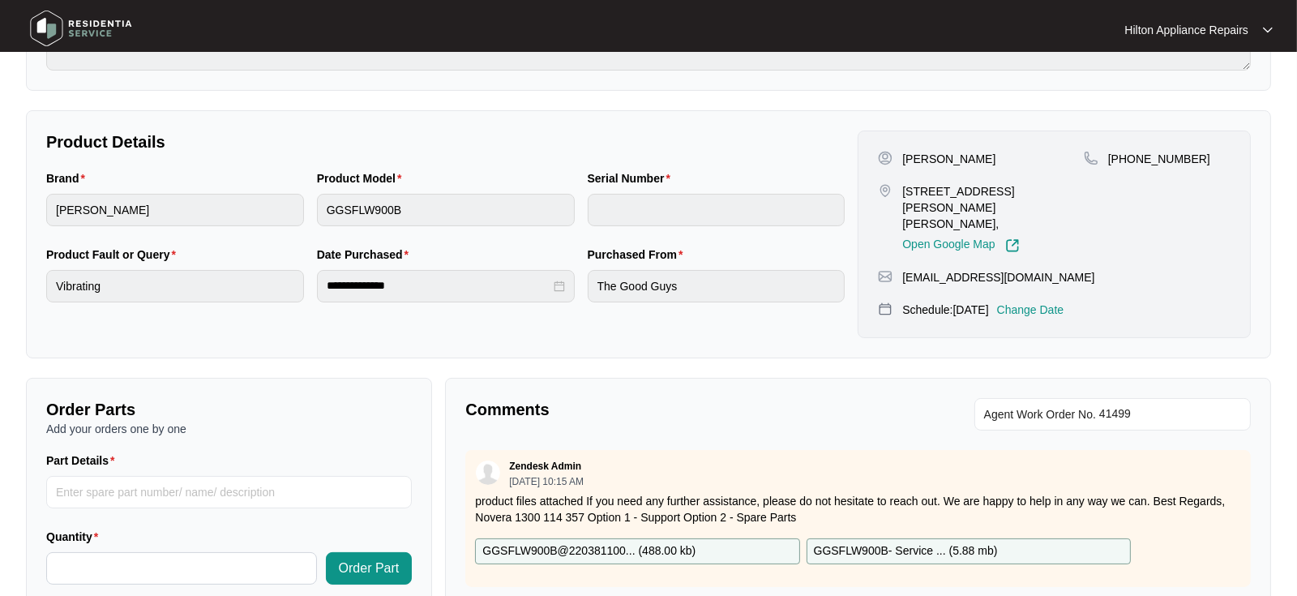
click at [1064, 302] on p "Change Date" at bounding box center [1030, 310] width 67 height 16
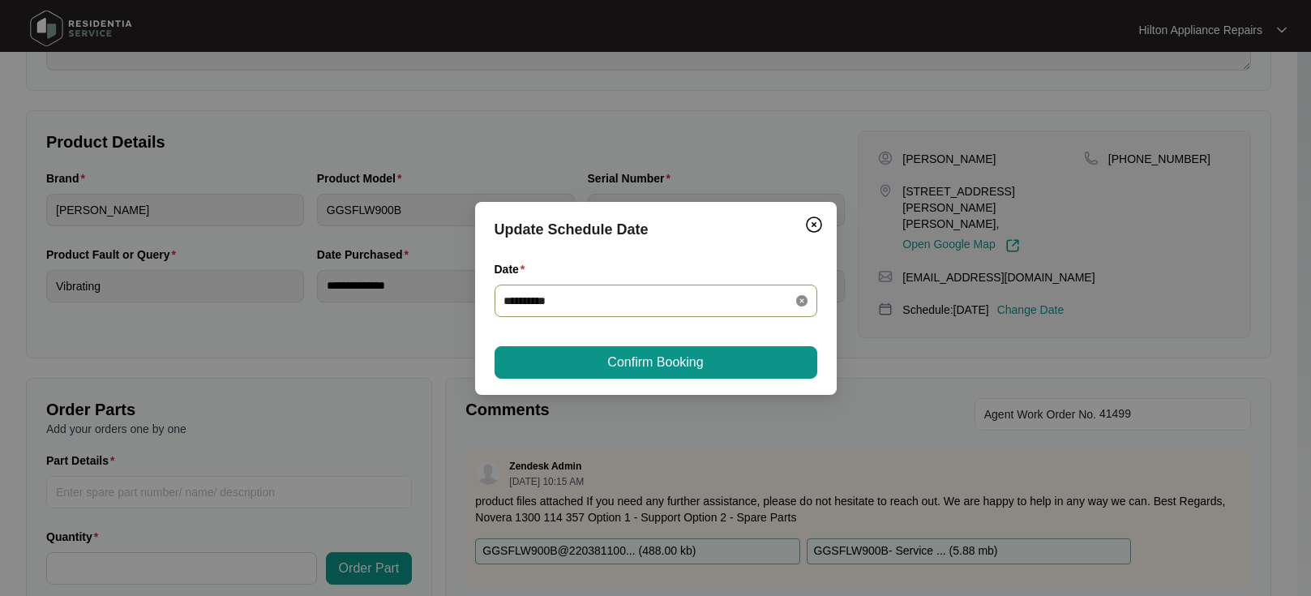
click at [798, 295] on icon "close-circle" at bounding box center [801, 300] width 11 height 11
click at [799, 298] on div at bounding box center [655, 301] width 303 height 18
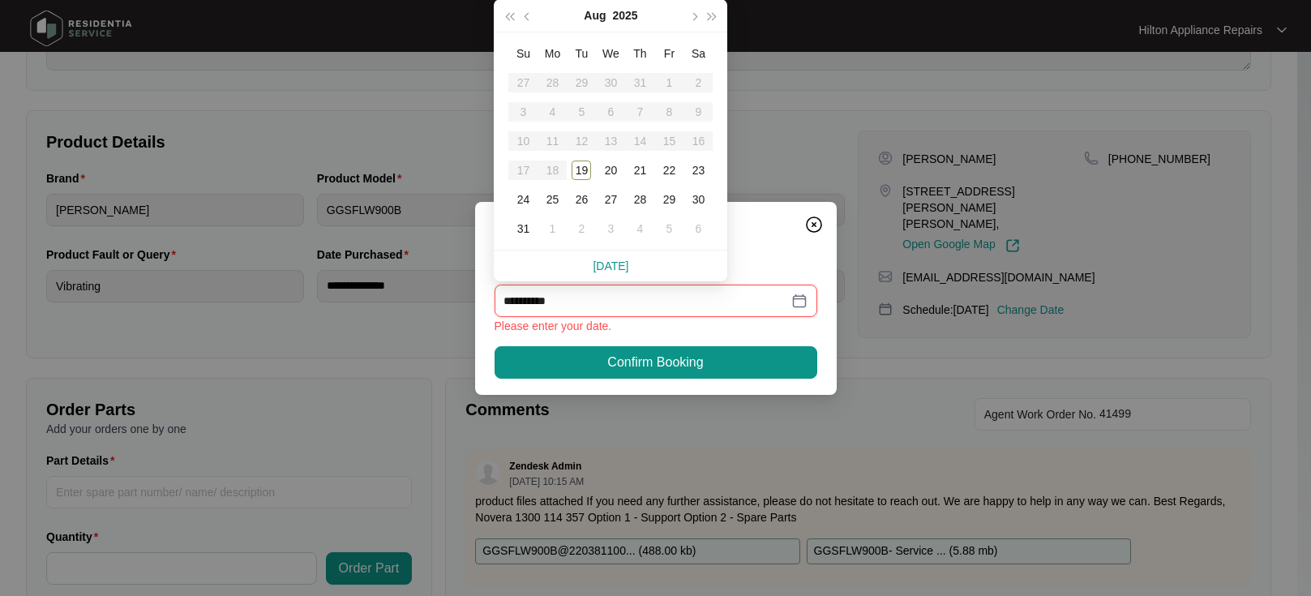
type input "**********"
click at [609, 170] on div "20" at bounding box center [610, 170] width 19 height 19
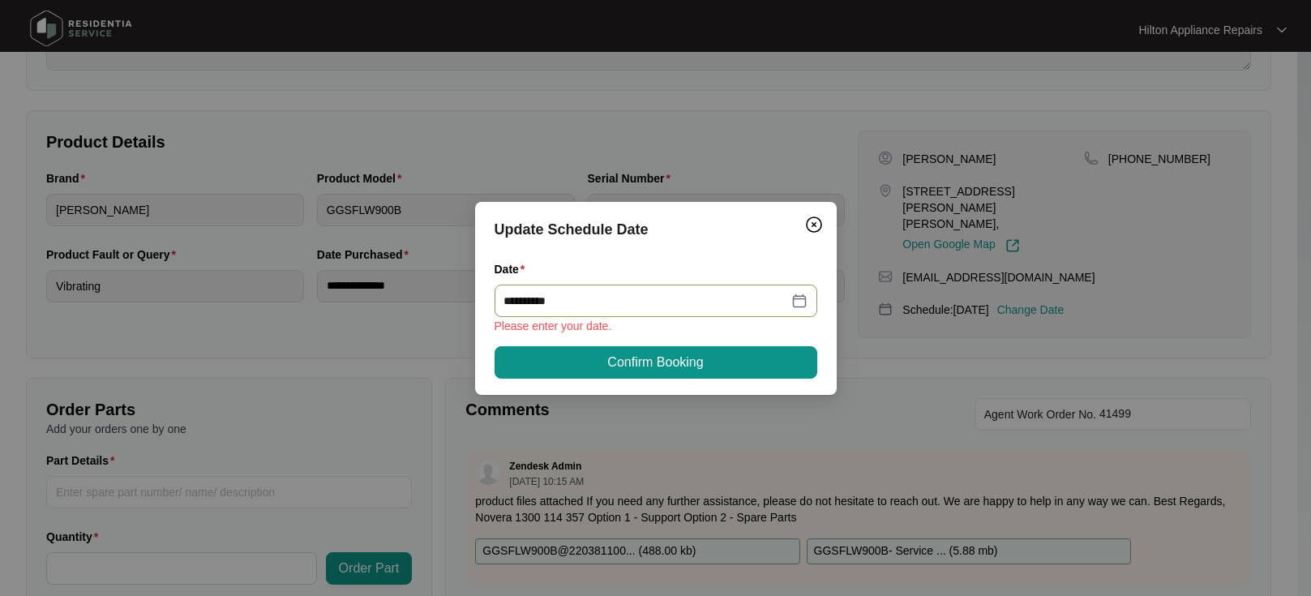
type input "**********"
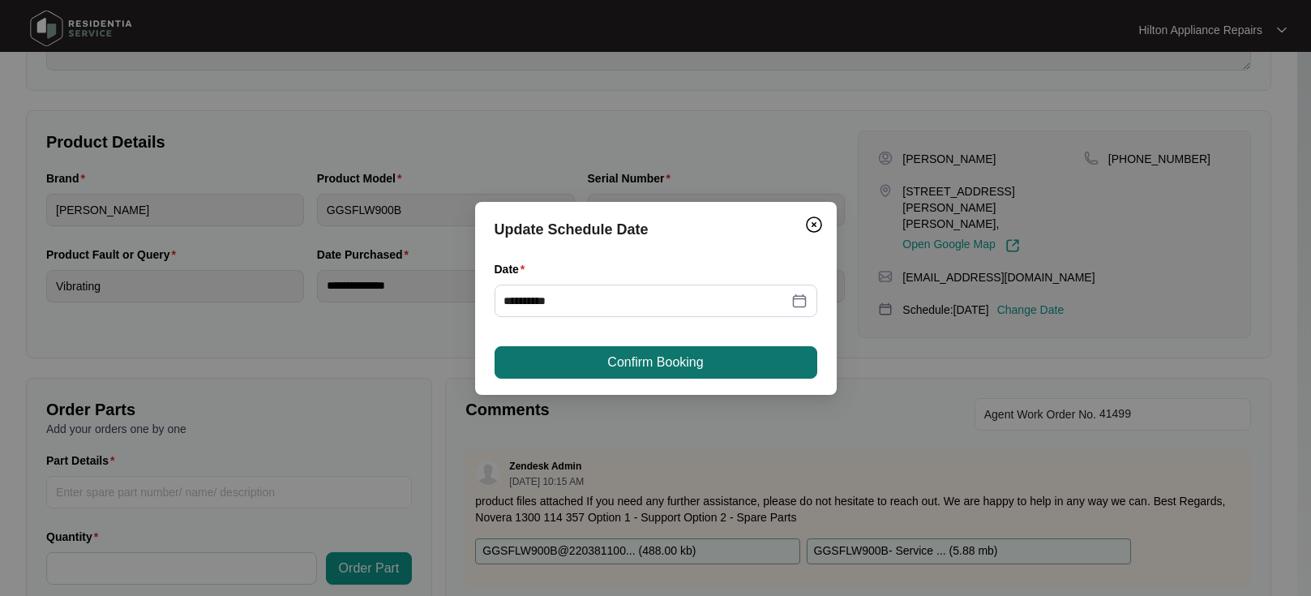
click at [638, 358] on span "Confirm Booking" at bounding box center [655, 362] width 96 height 19
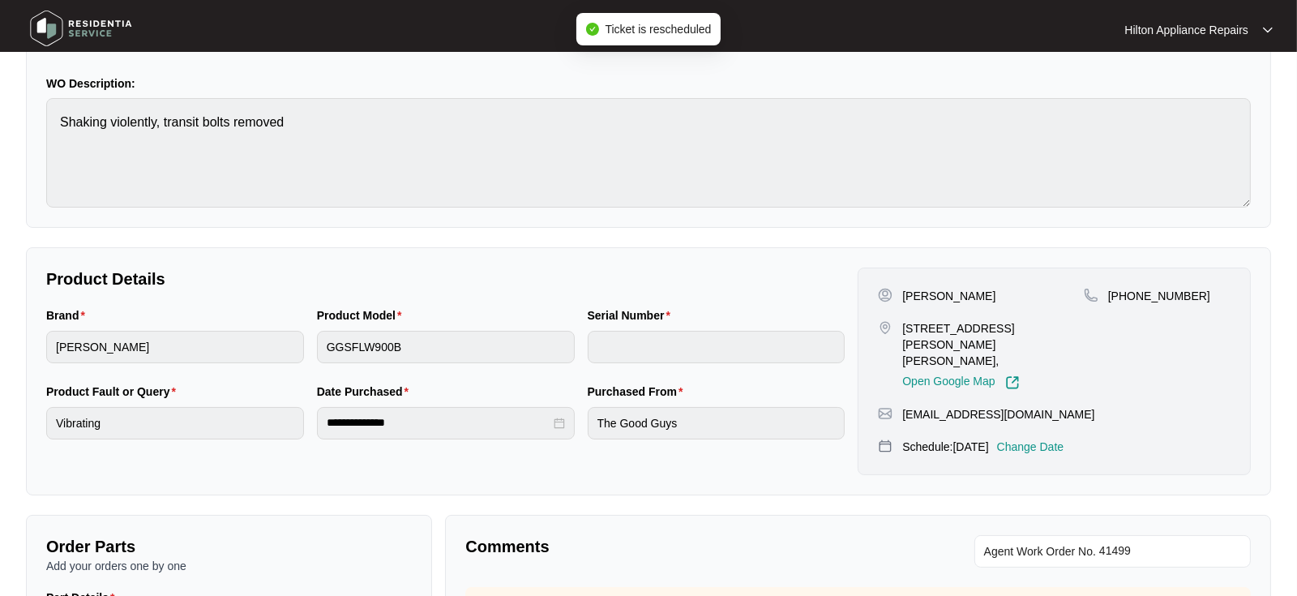
scroll to position [0, 0]
